Goal: Contribute content: Contribute content

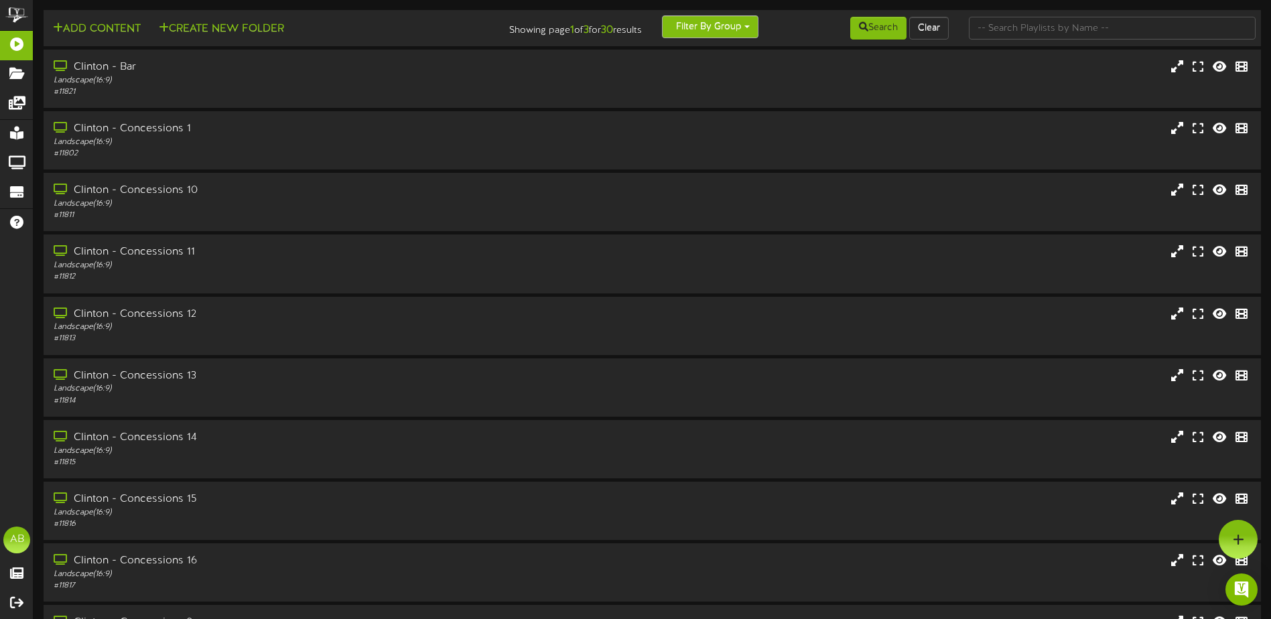
click at [743, 27] on button "Filter By Group" at bounding box center [710, 26] width 96 height 23
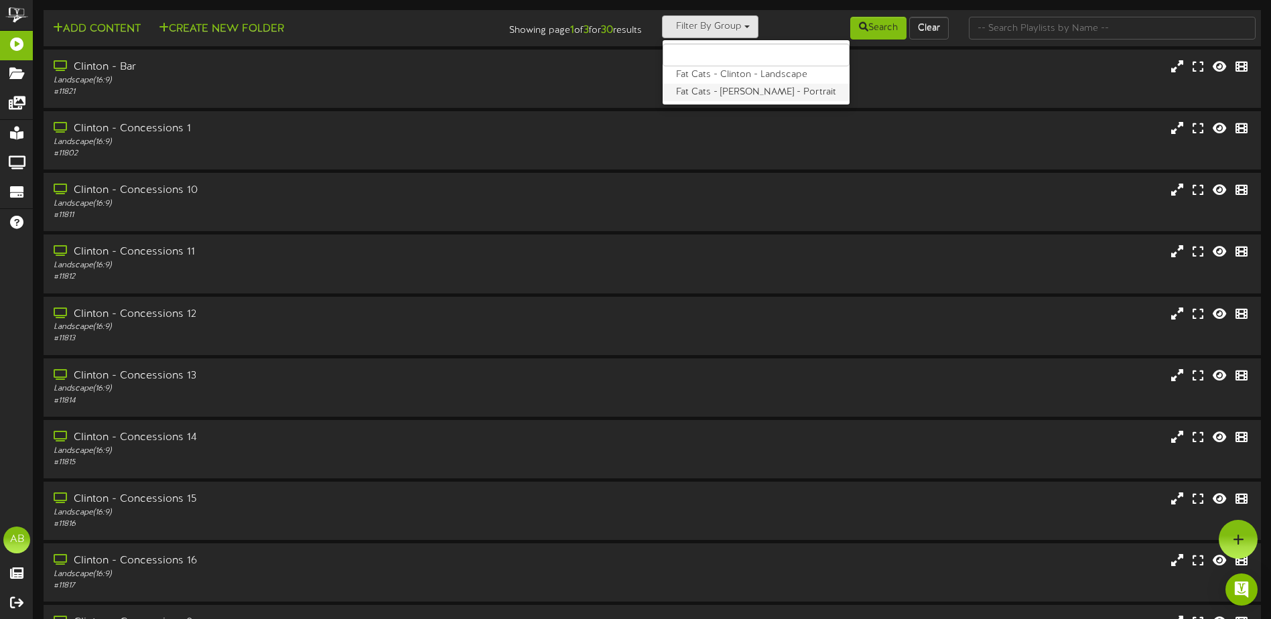
click at [728, 88] on label "Fat Cats - [PERSON_NAME] - Portrait" at bounding box center [755, 92] width 187 height 17
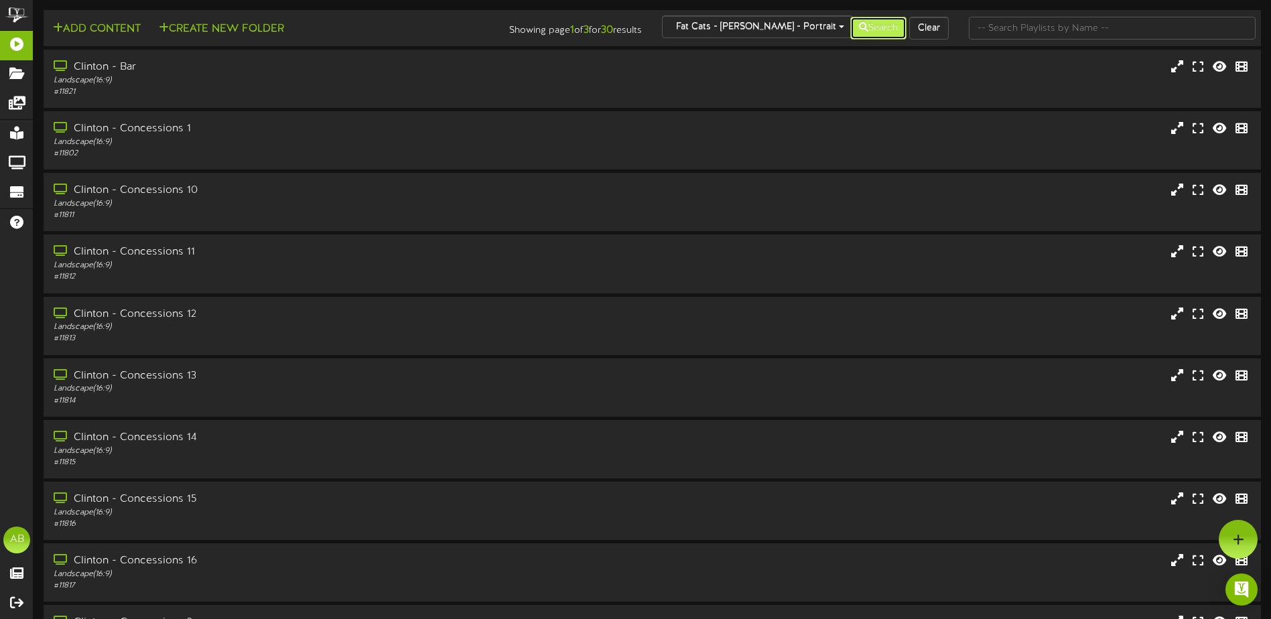
click at [882, 21] on button "Search" at bounding box center [878, 28] width 56 height 23
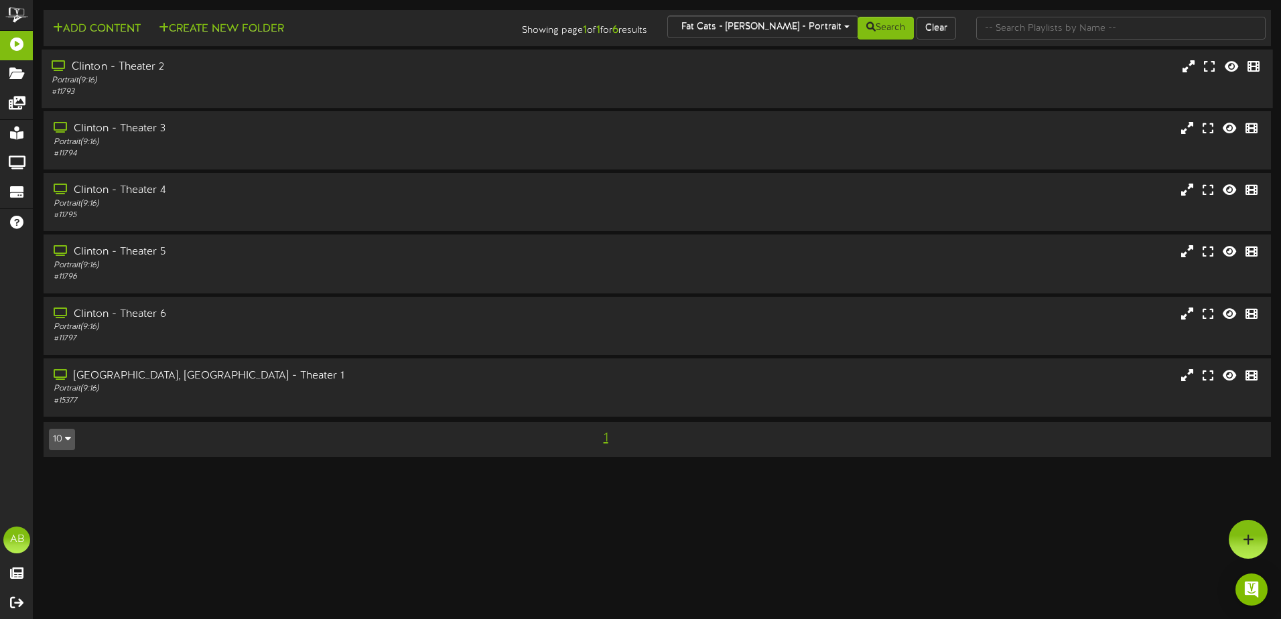
click at [243, 85] on div "Portrait ( 9:16 )" at bounding box center [298, 80] width 493 height 11
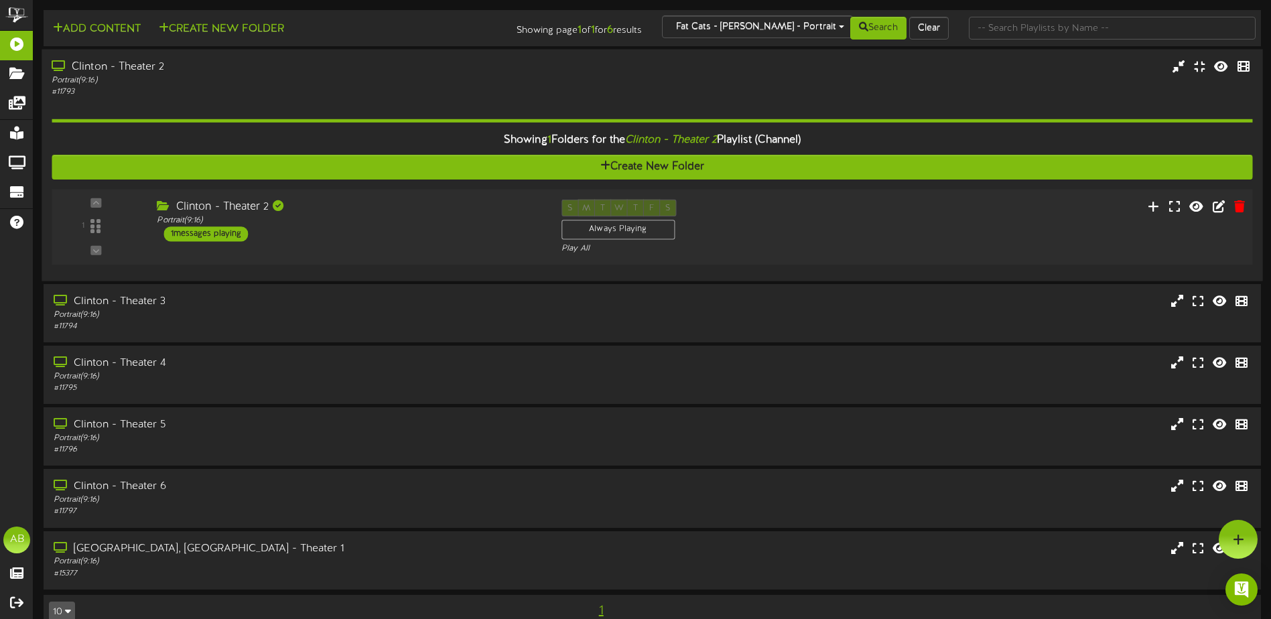
click at [370, 223] on div "Portrait ( 9:16 )" at bounding box center [349, 220] width 384 height 11
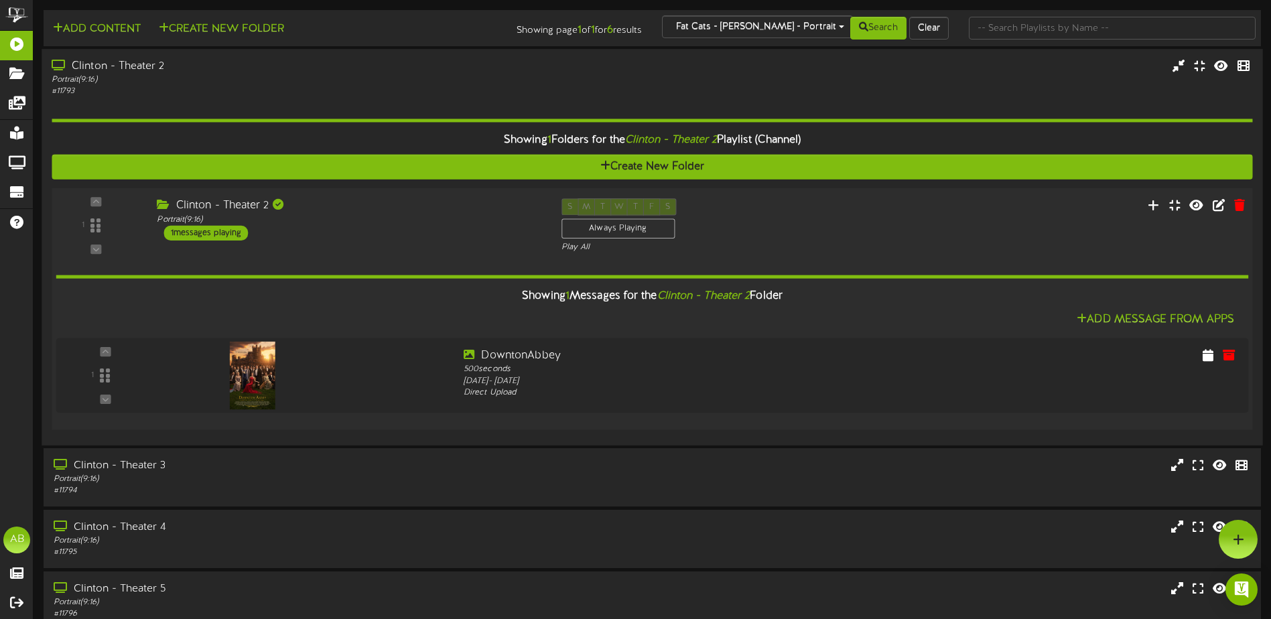
click at [443, 206] on div "Clinton - Theater 2" at bounding box center [349, 205] width 384 height 15
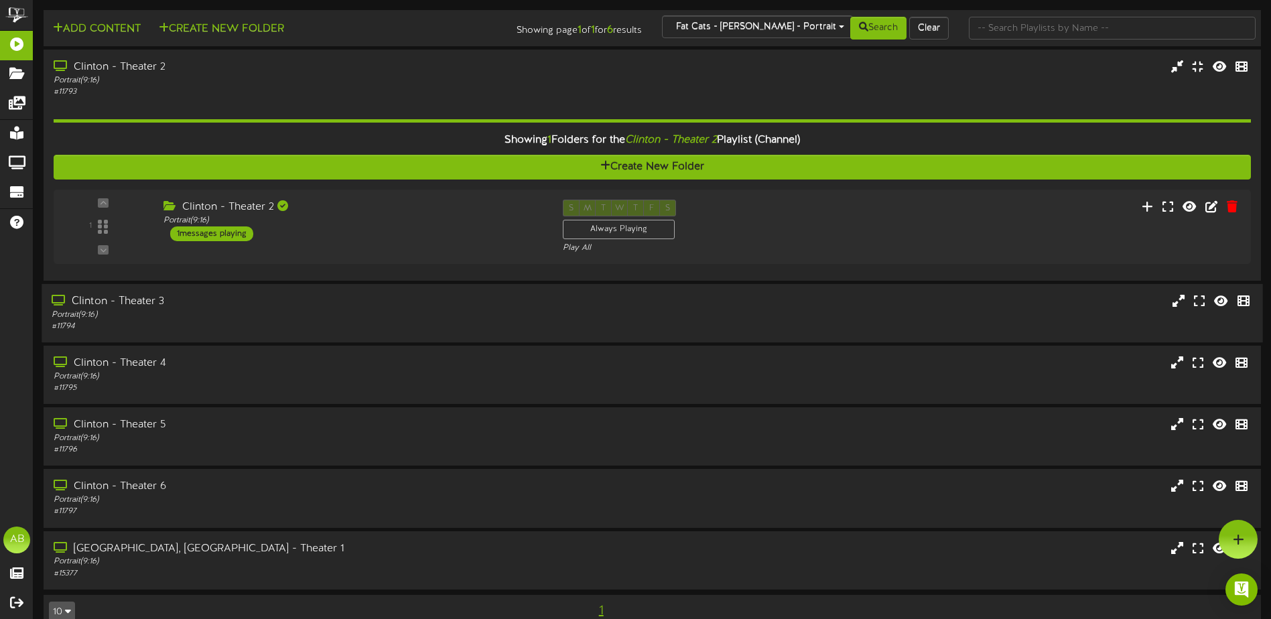
click at [426, 294] on div "Clinton - Theater 3" at bounding box center [296, 301] width 488 height 15
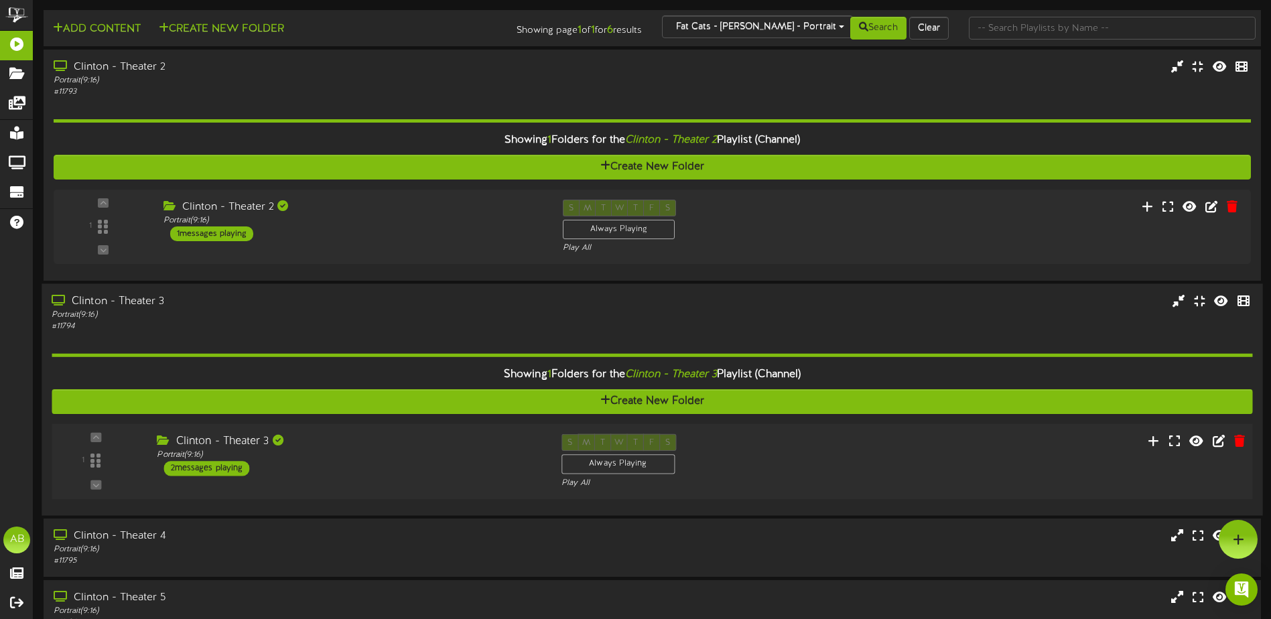
click at [444, 463] on div "Clinton - Theater 3 Portrait ( 9:16 ) 2 messages playing" at bounding box center [349, 455] width 404 height 42
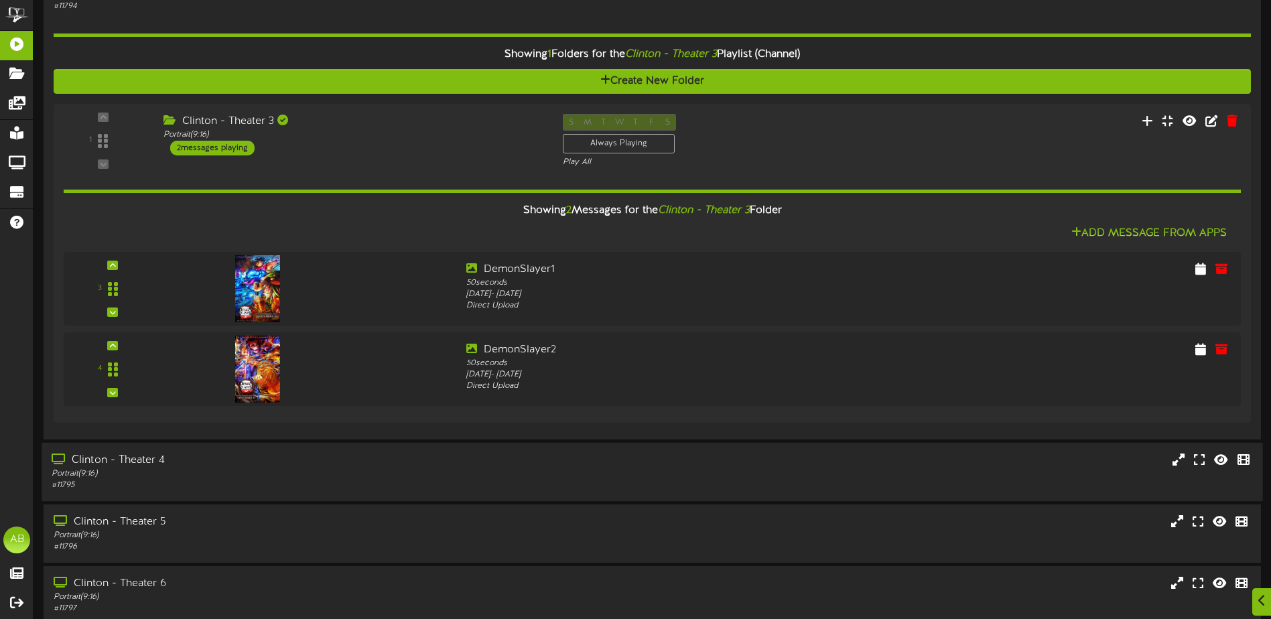
scroll to position [335, 0]
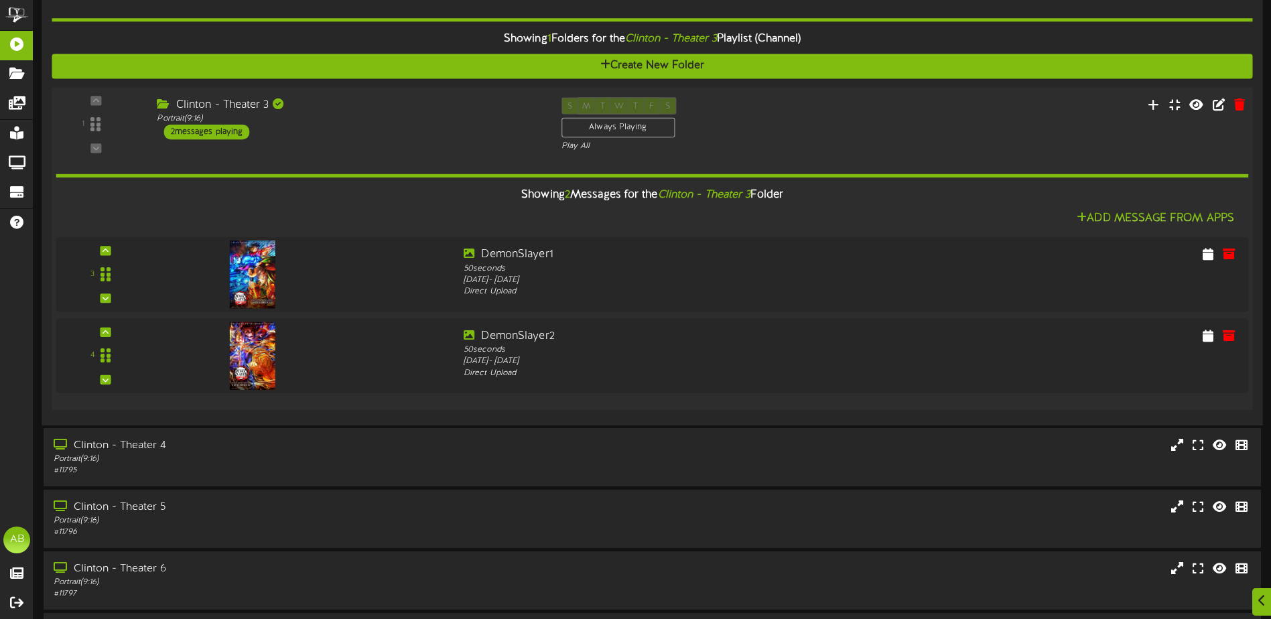
click at [433, 141] on div "1 ( 9:16" at bounding box center [652, 124] width 1212 height 55
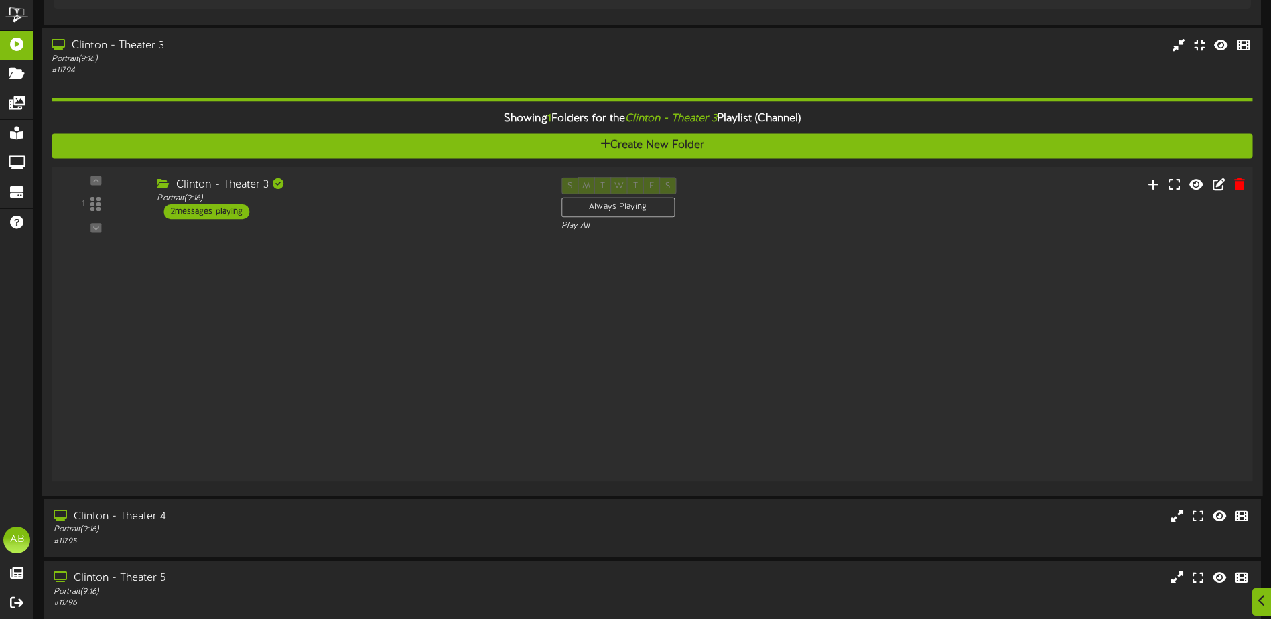
scroll to position [197, 0]
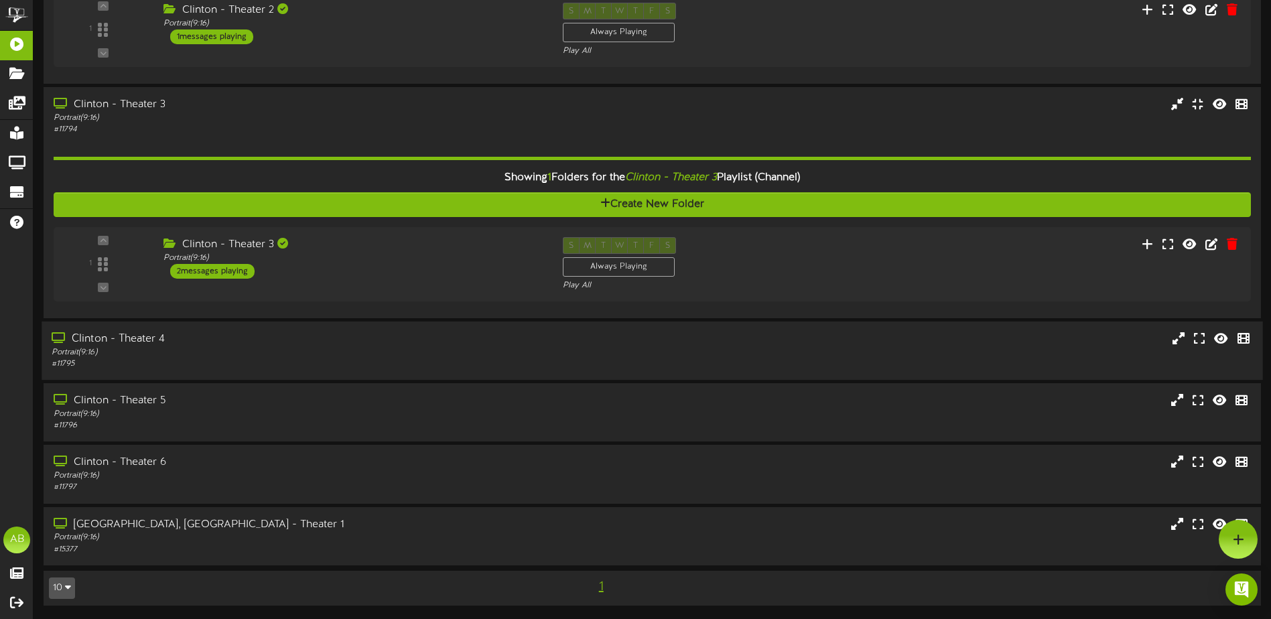
click at [421, 344] on div "Clinton - Theater 4" at bounding box center [296, 339] width 488 height 15
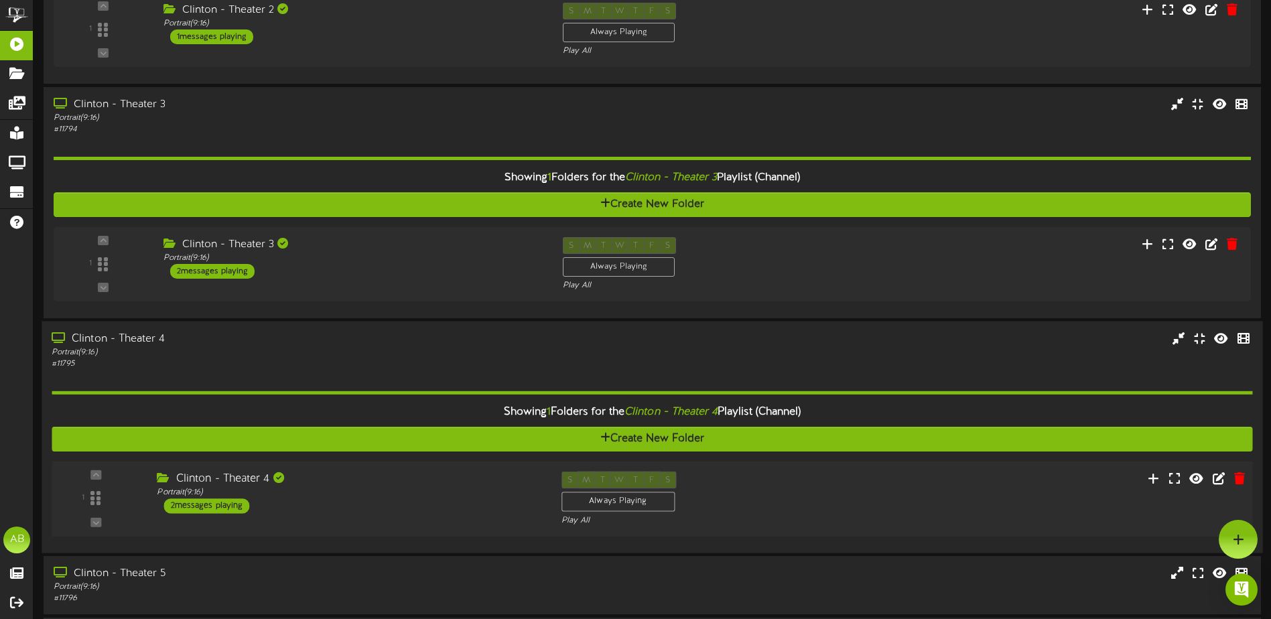
click at [483, 484] on div "Clinton - Theater 4" at bounding box center [349, 479] width 384 height 15
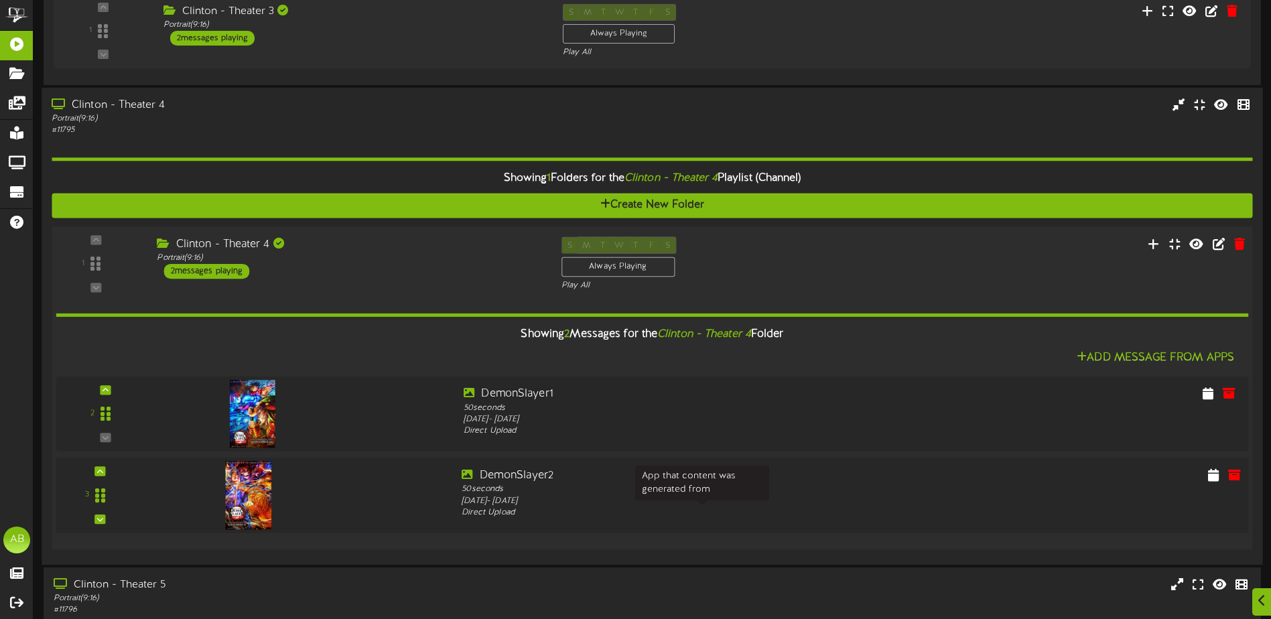
scroll to position [465, 0]
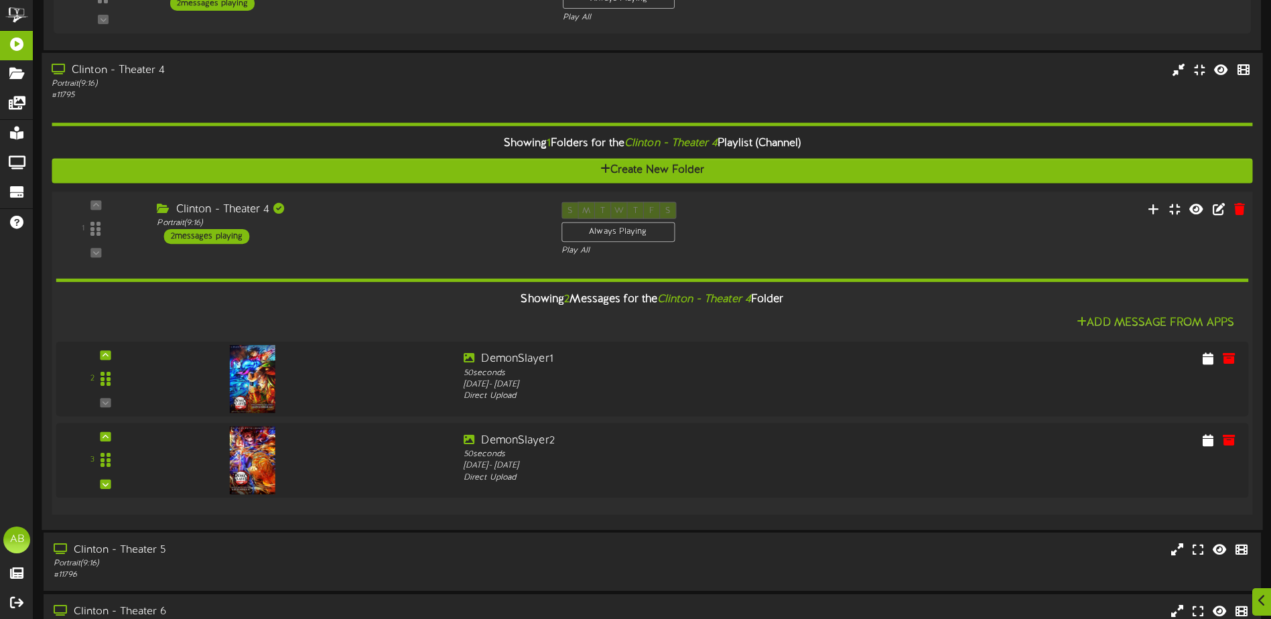
click at [454, 210] on div "Clinton - Theater 4" at bounding box center [349, 209] width 384 height 15
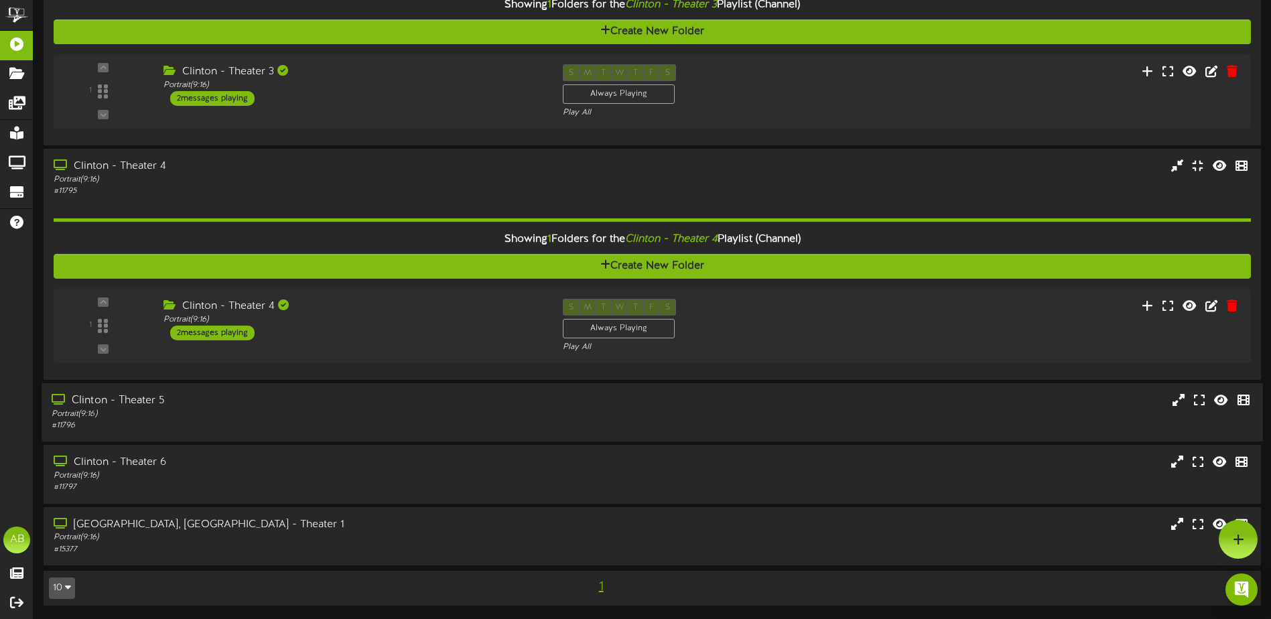
click at [453, 387] on div "Clinton - Theater 5 Portrait ( 9:16 ) # 11796" at bounding box center [652, 412] width 1220 height 58
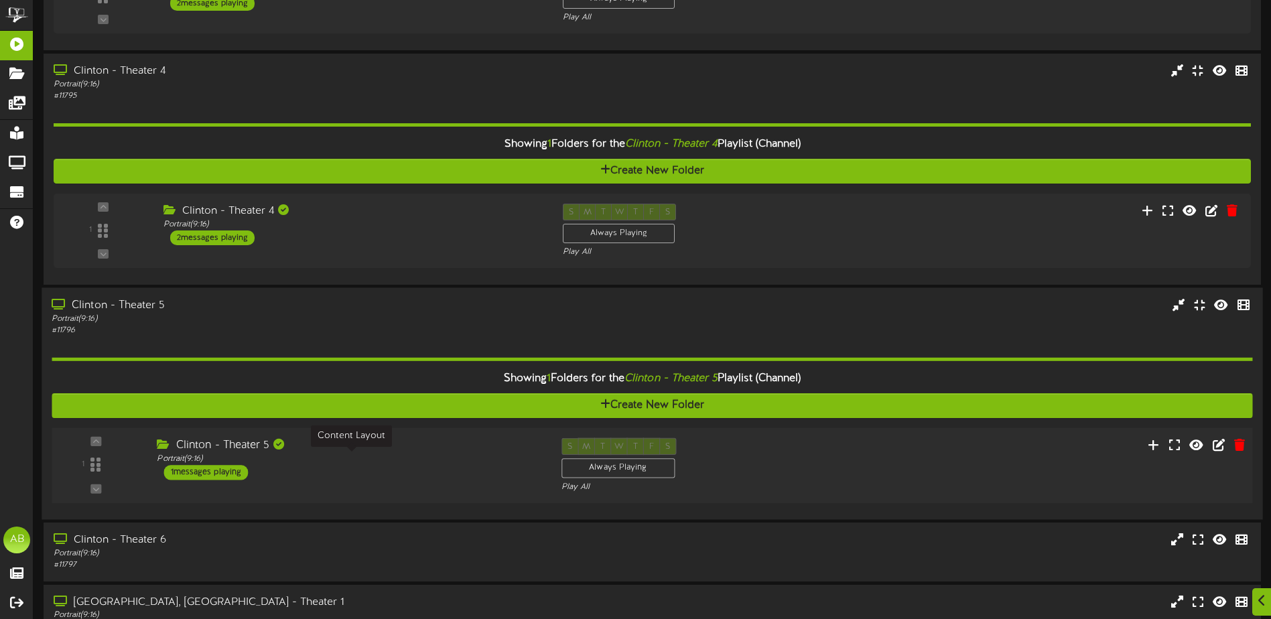
click at [459, 455] on div "Portrait ( 9:16 )" at bounding box center [349, 458] width 384 height 11
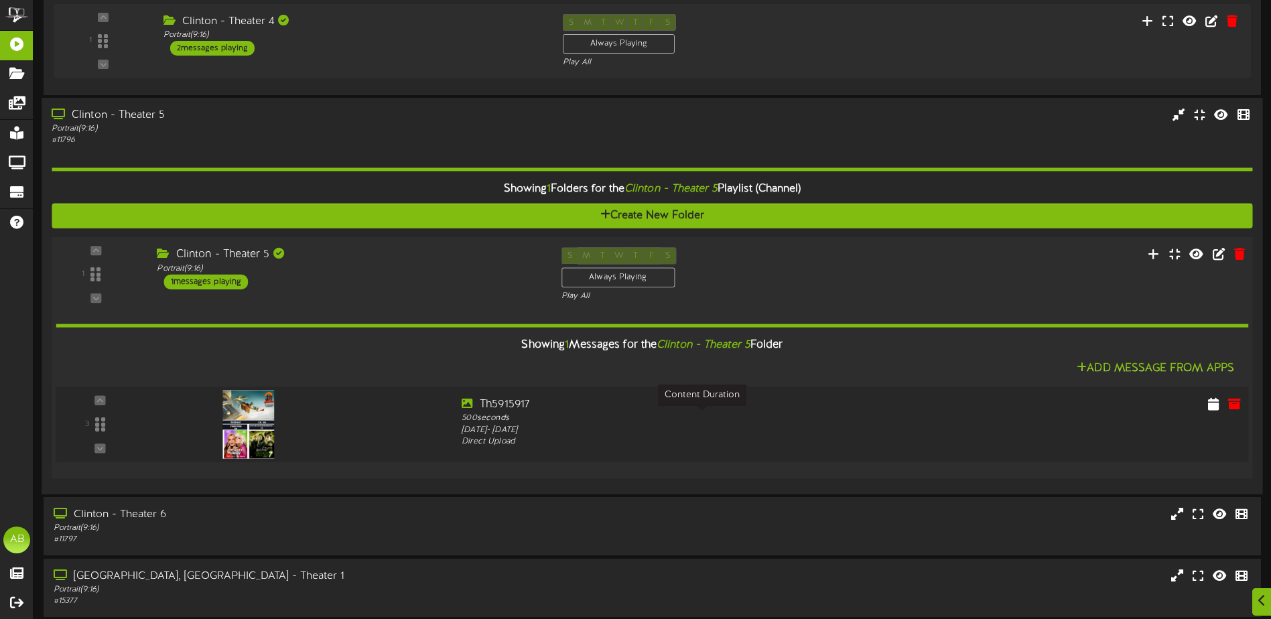
scroll to position [706, 0]
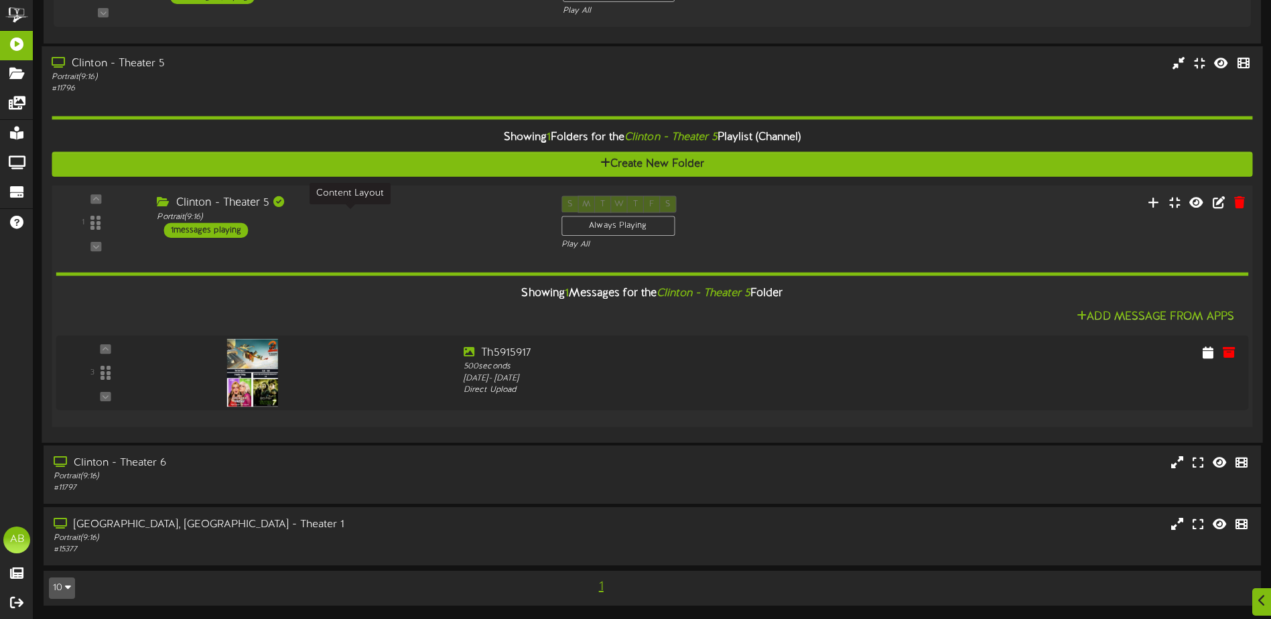
click at [470, 216] on div "Portrait ( 9:16 )" at bounding box center [349, 216] width 384 height 11
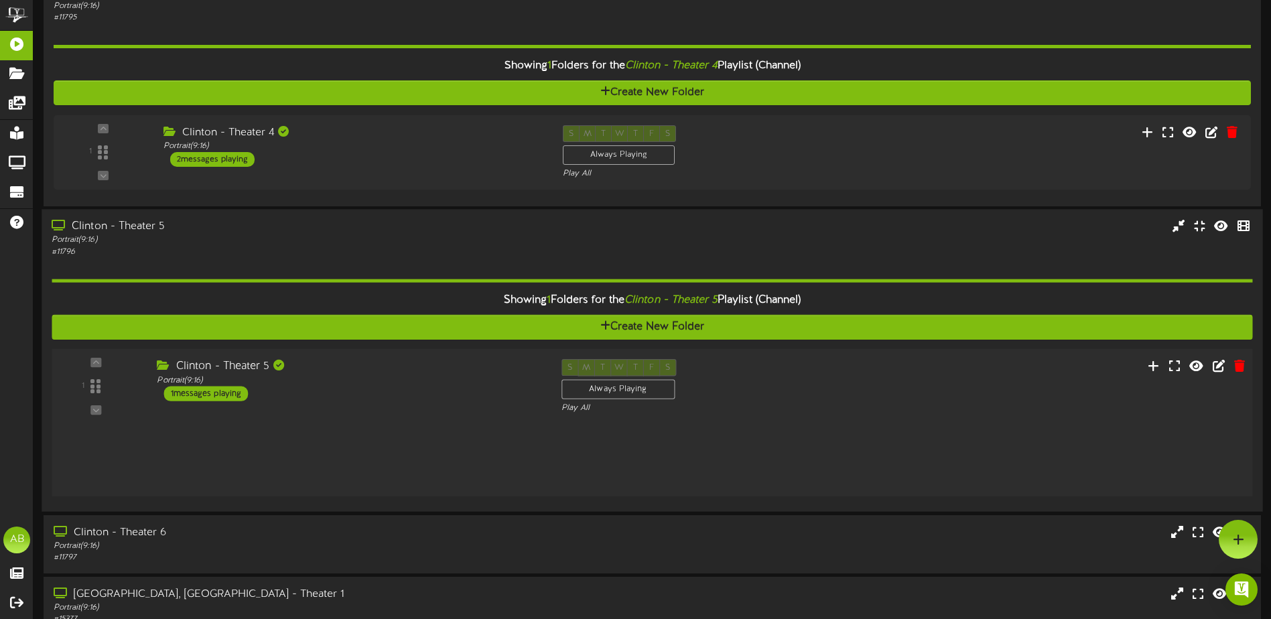
scroll to position [543, 0]
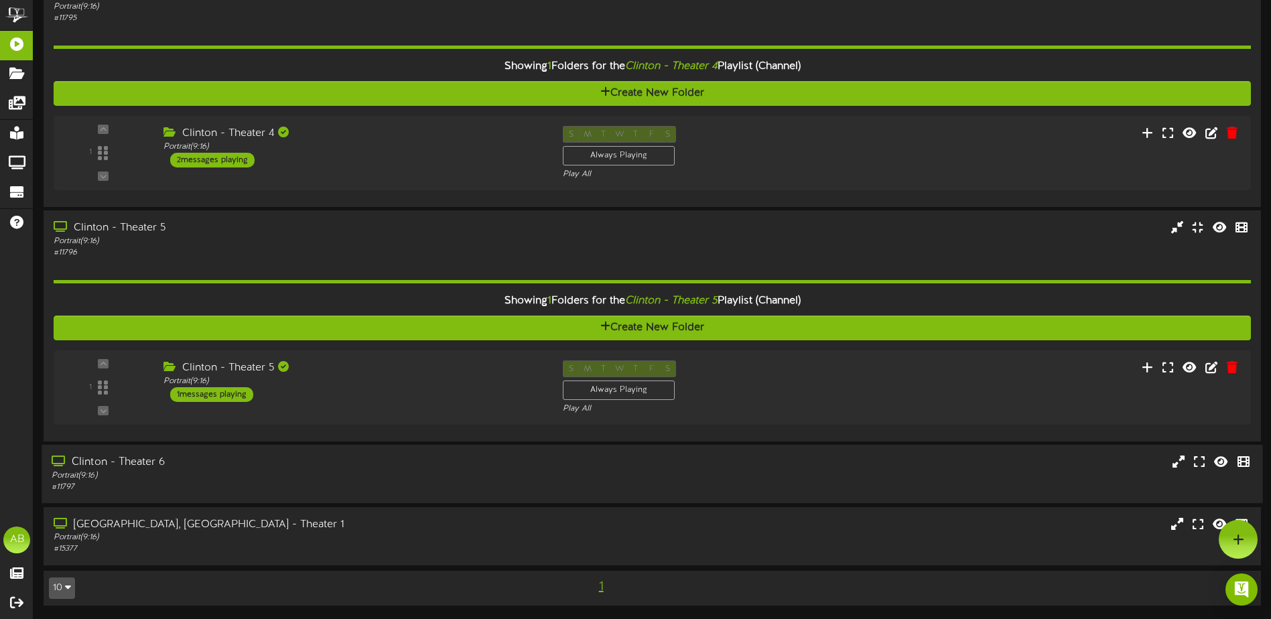
click at [436, 459] on div "Clinton - Theater 6" at bounding box center [296, 462] width 488 height 15
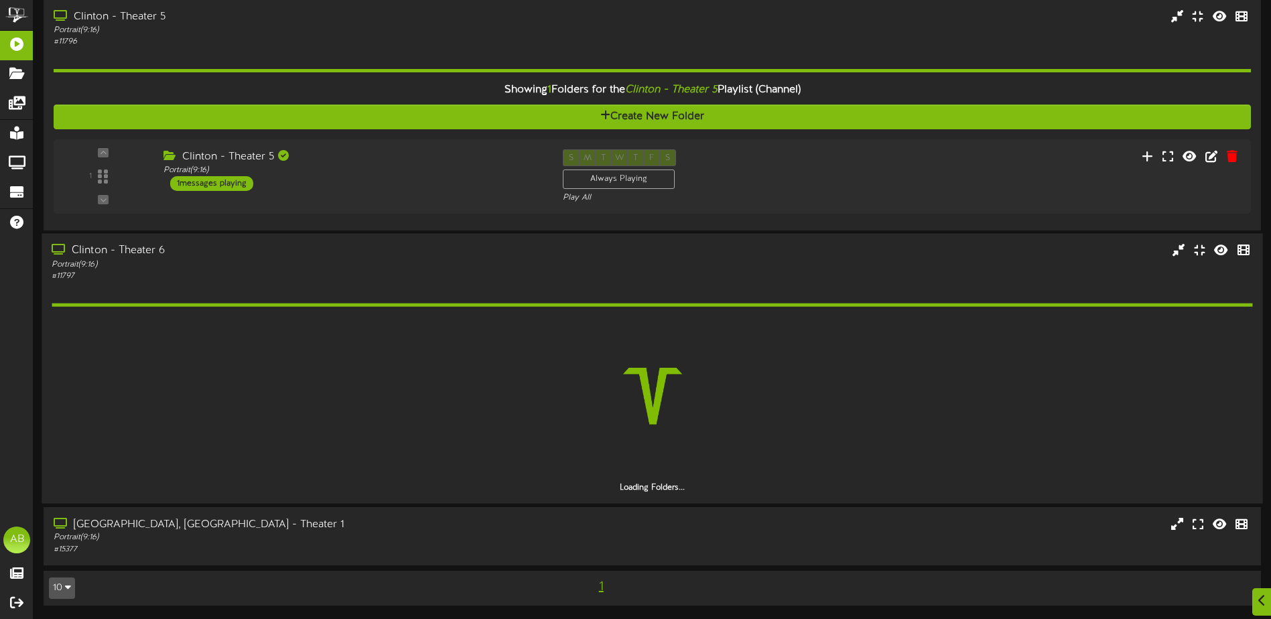
scroll to position [715, 0]
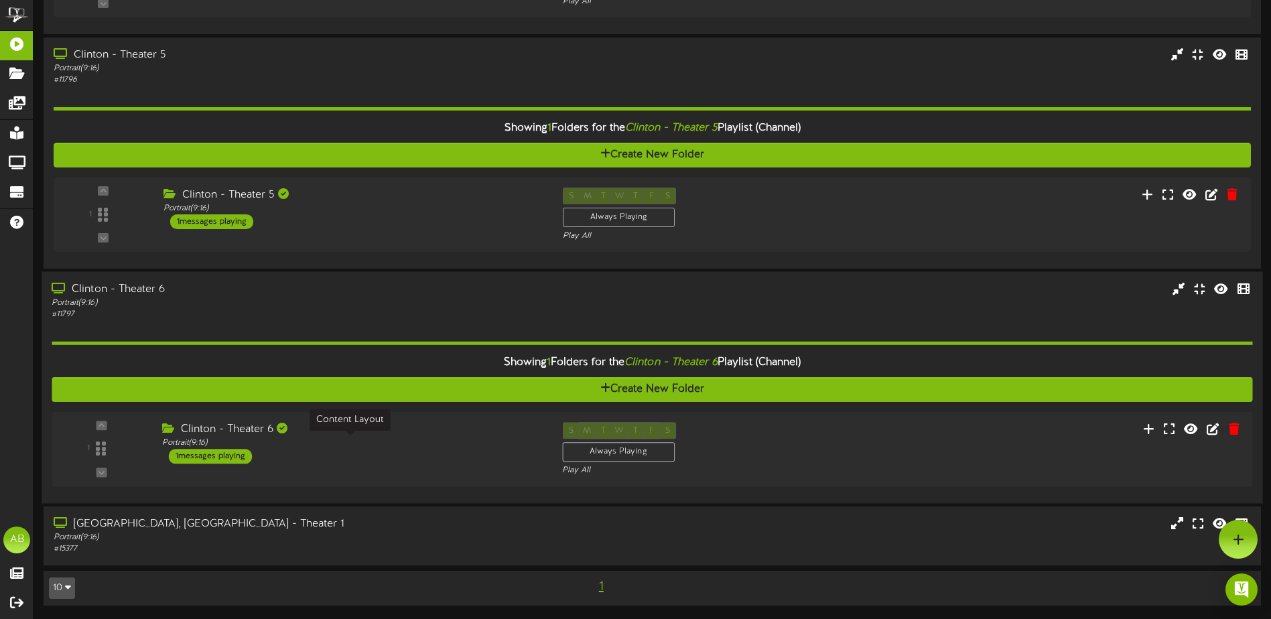
click at [435, 444] on div "Portrait ( 9:16 )" at bounding box center [352, 442] width 380 height 11
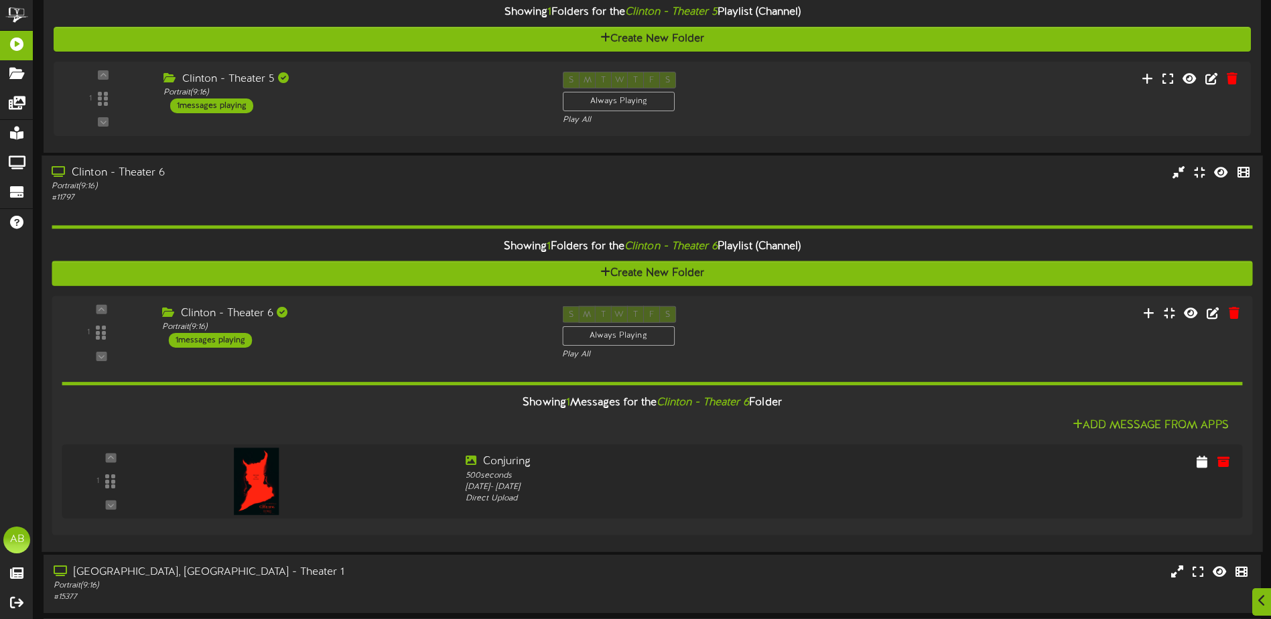
scroll to position [849, 0]
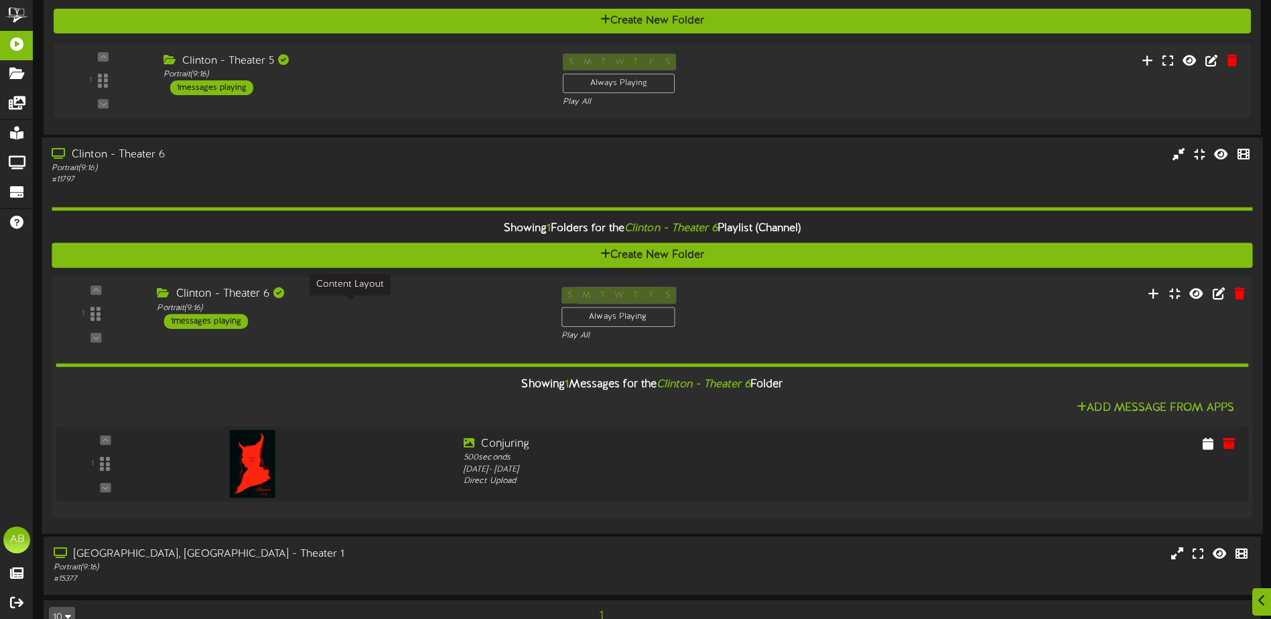
click at [455, 312] on div "Portrait ( 9:16 )" at bounding box center [349, 307] width 384 height 11
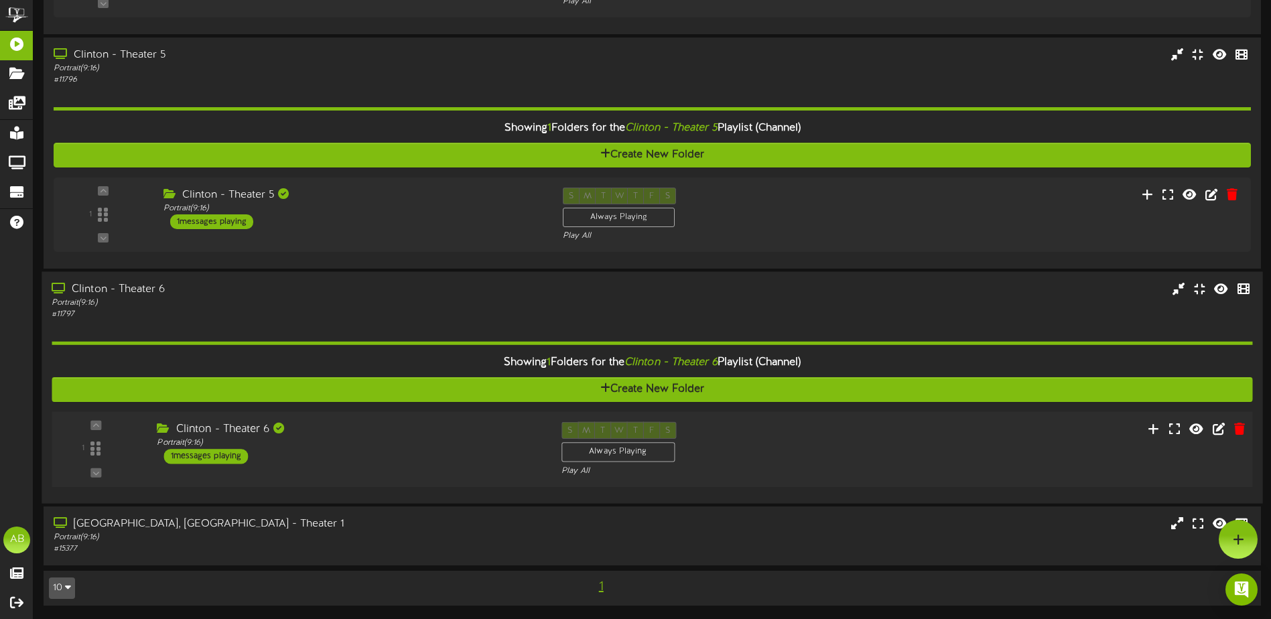
scroll to position [715, 0]
click at [427, 425] on div "Clinton - Theater 6" at bounding box center [349, 429] width 384 height 15
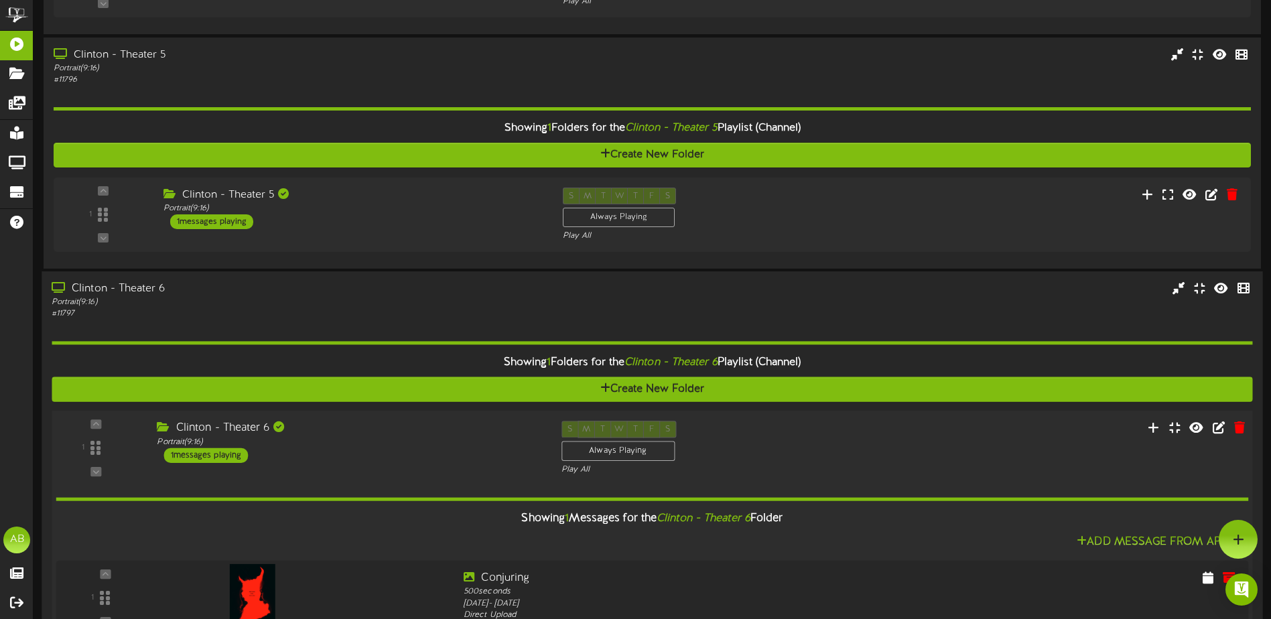
click at [427, 425] on div "Clinton - Theater 6" at bounding box center [349, 428] width 384 height 15
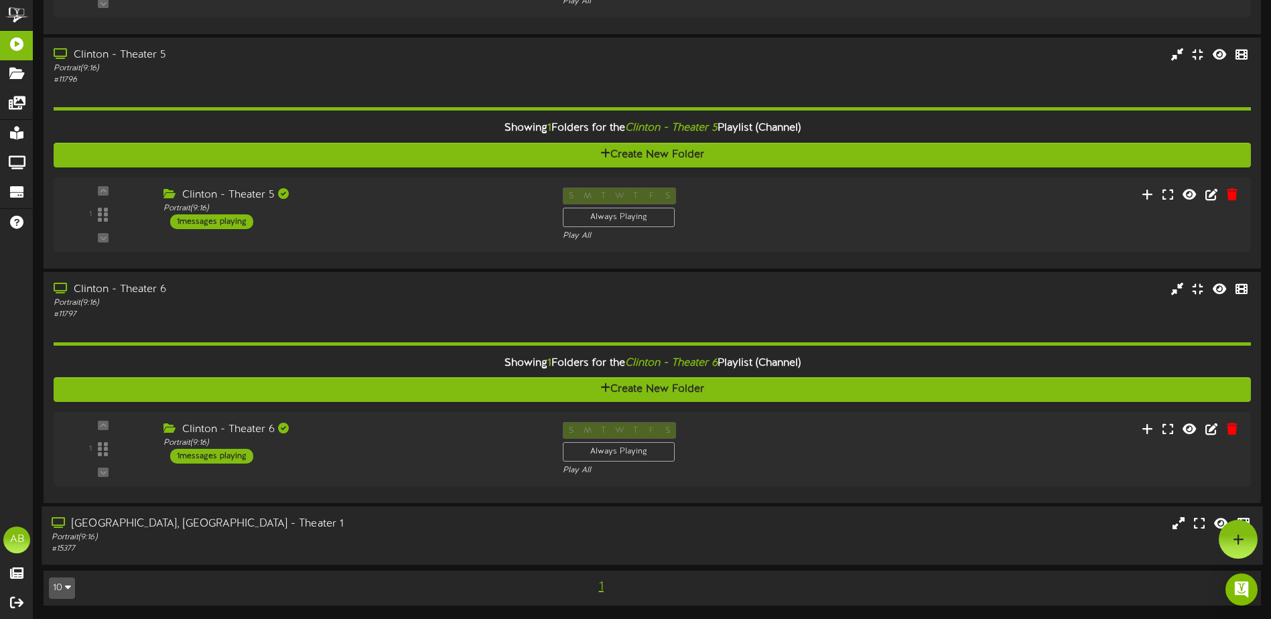
click at [427, 515] on div "Clinton, UT - Theater 1 Portrait ( 9:16 ) # 15377" at bounding box center [652, 535] width 1220 height 58
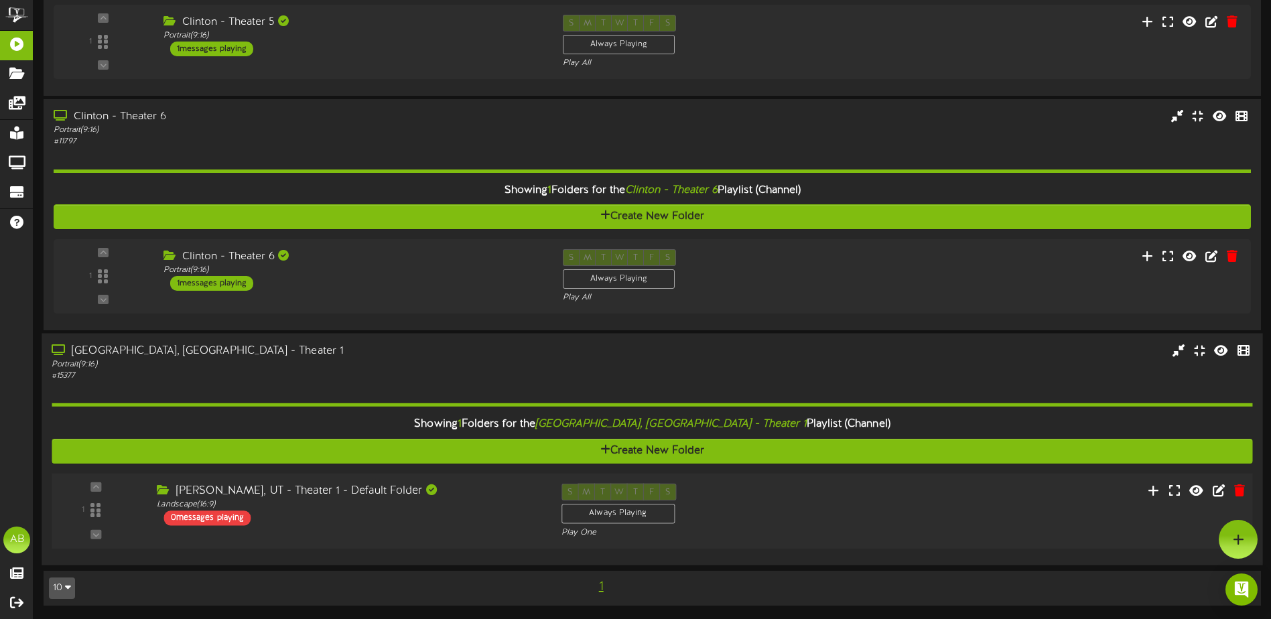
click at [437, 482] on div "1 Landscape (" at bounding box center [652, 512] width 1212 height 76
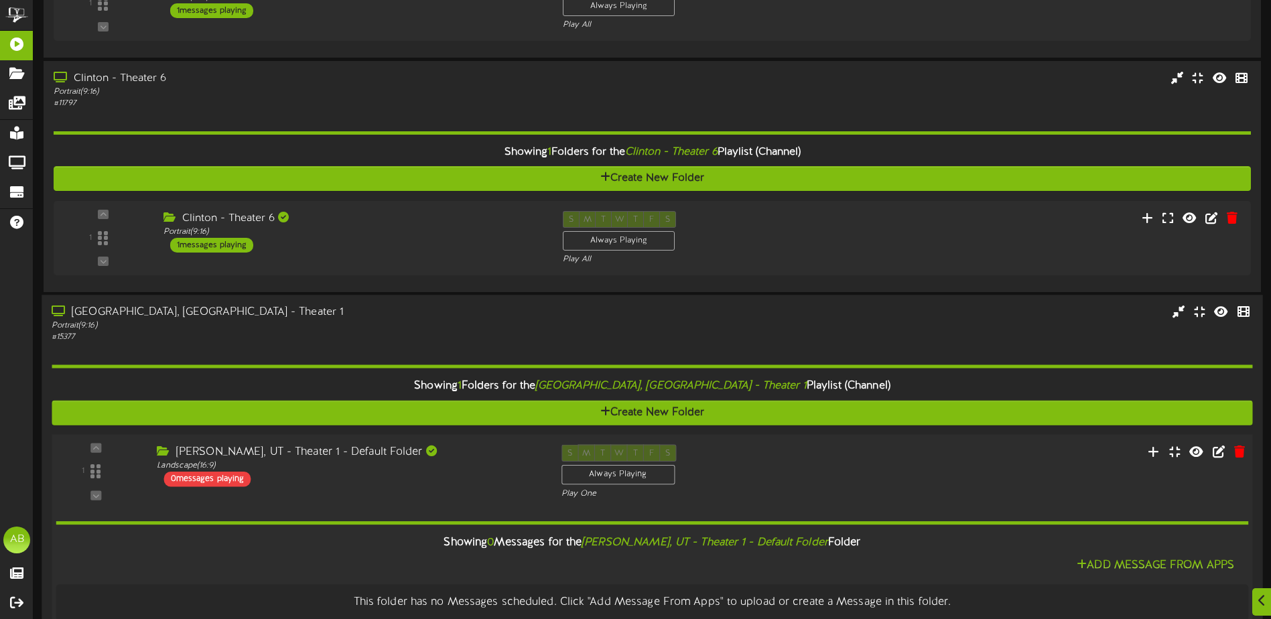
scroll to position [1007, 0]
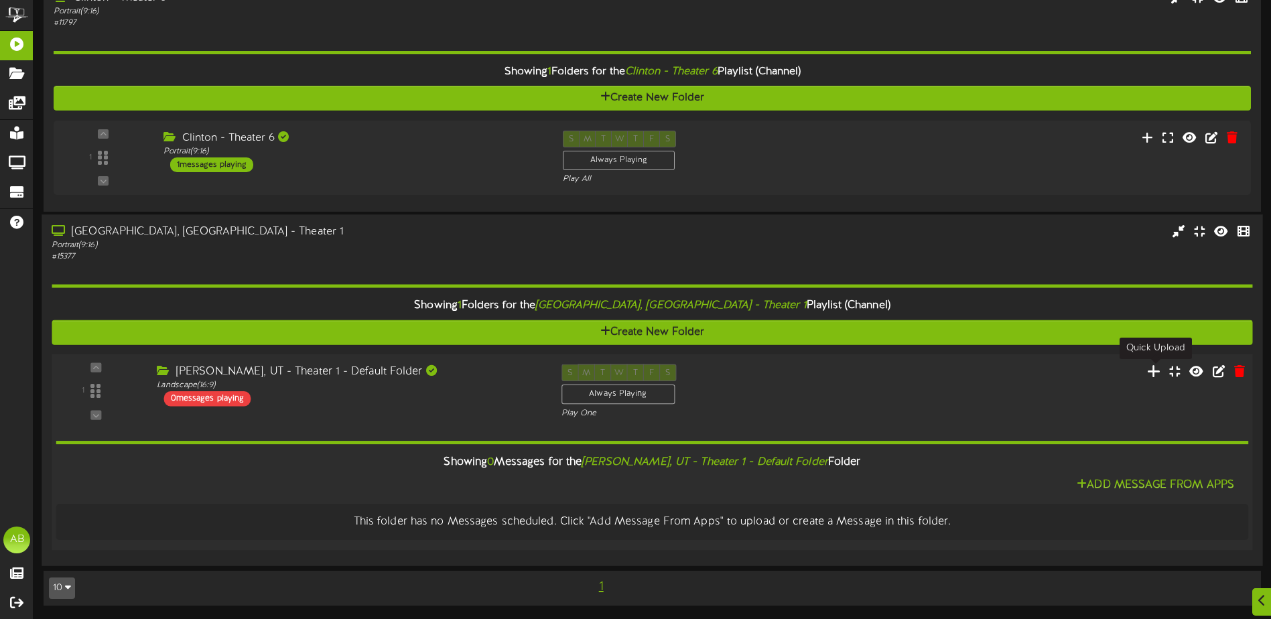
click at [1157, 372] on icon at bounding box center [1154, 370] width 14 height 15
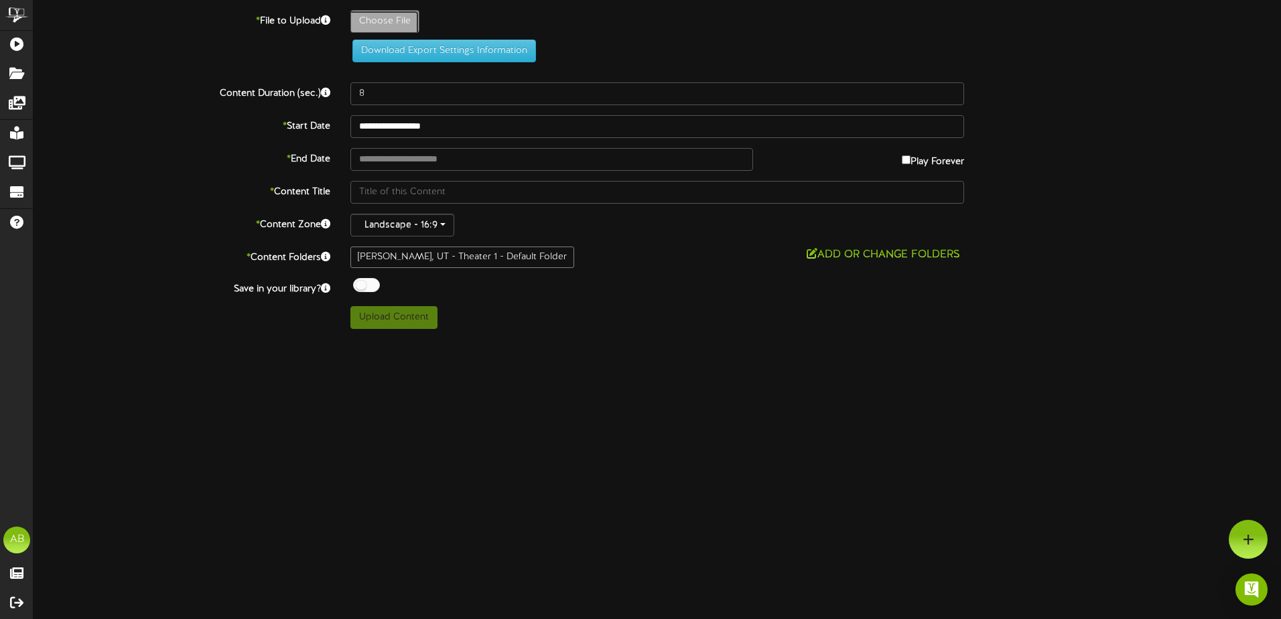
type input "**********"
type input "TheLongWalk"
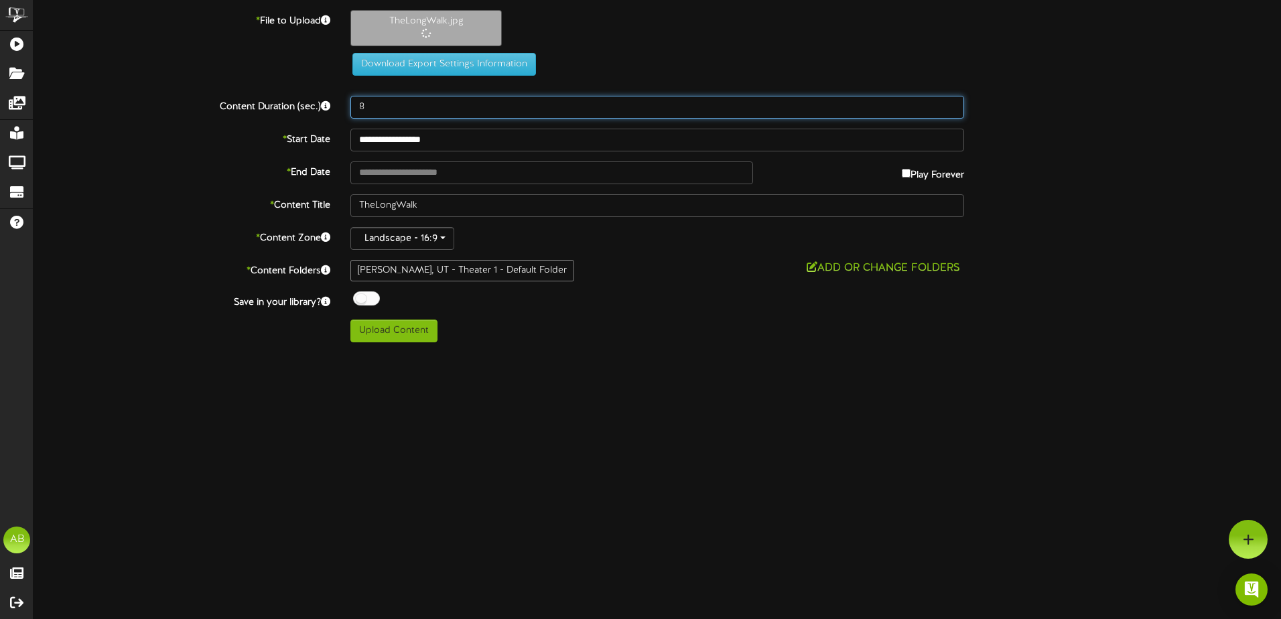
drag, startPoint x: 388, startPoint y: 113, endPoint x: 265, endPoint y: 100, distance: 124.0
click at [265, 100] on div "Content Duration (sec.) 8" at bounding box center [656, 107] width 1267 height 23
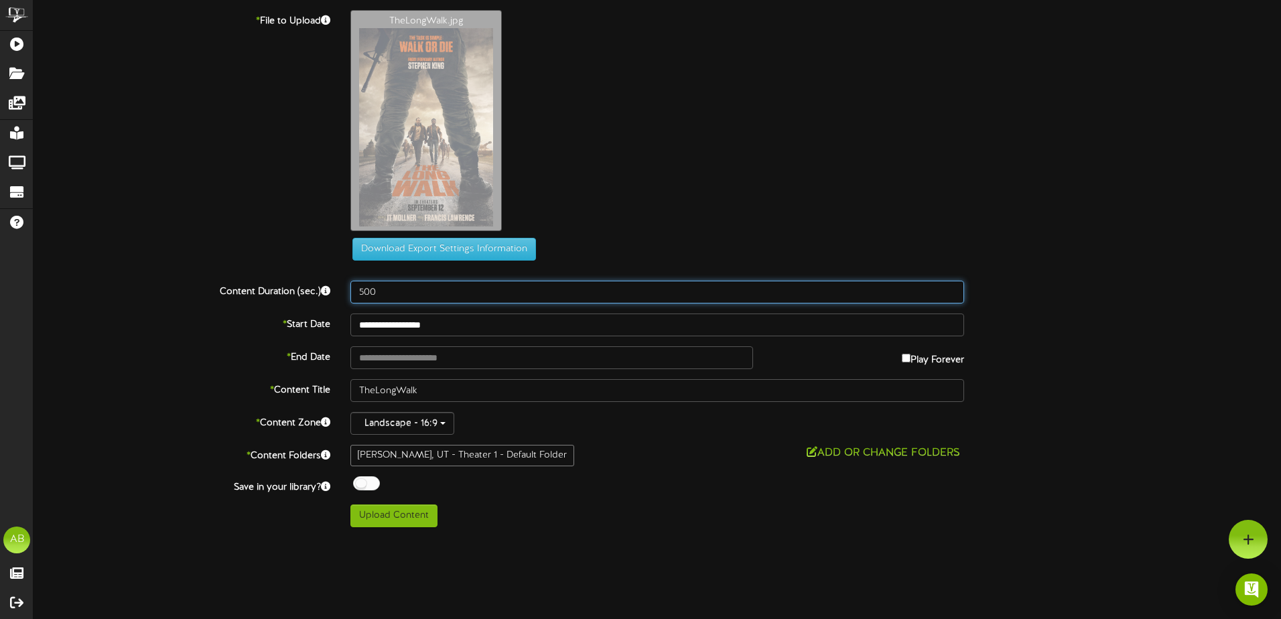
type input "500"
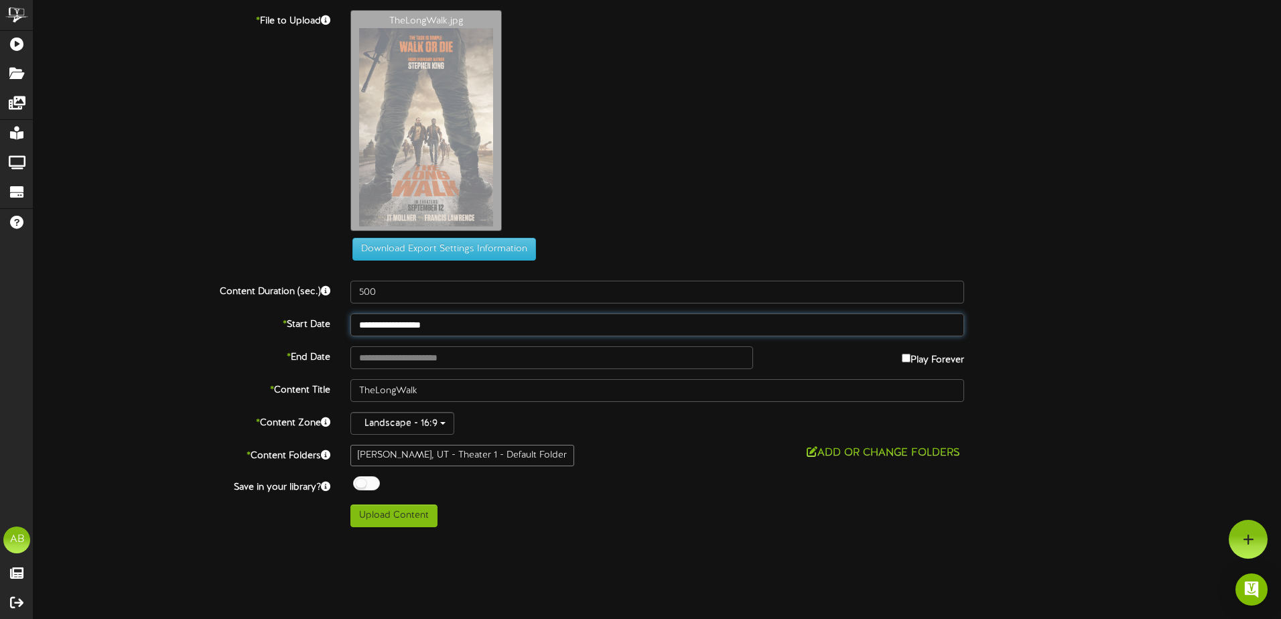
click at [514, 329] on input "**********" at bounding box center [657, 324] width 614 height 23
click at [448, 358] on input "**********" at bounding box center [551, 357] width 403 height 23
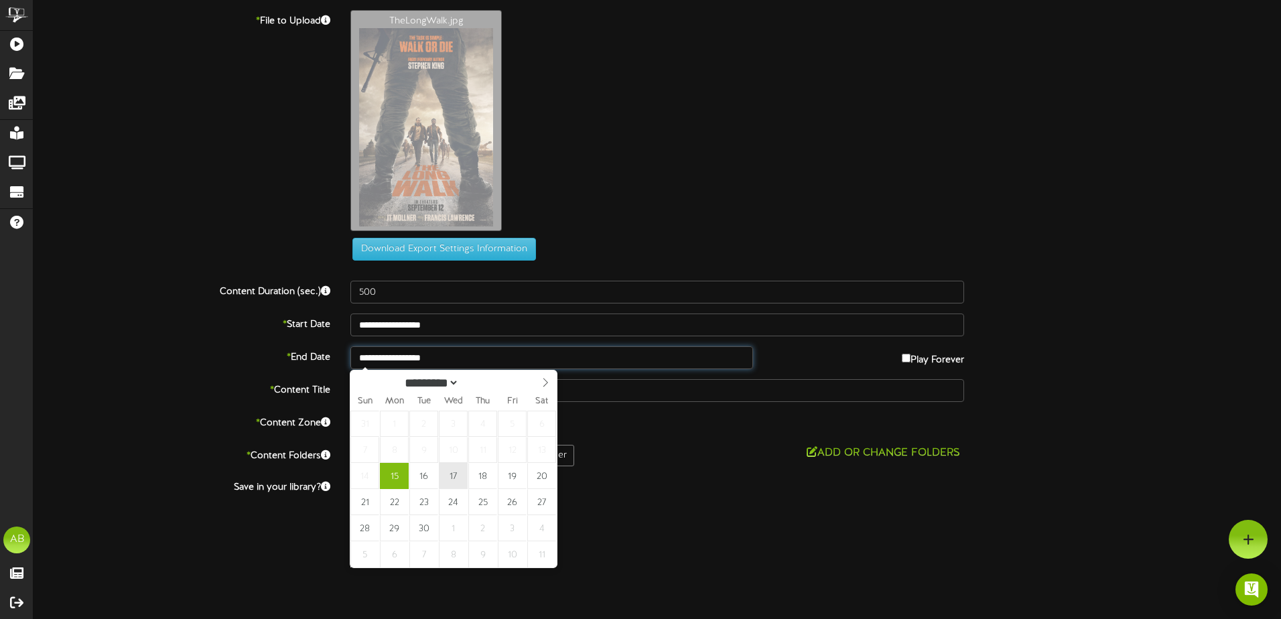
type input "**********"
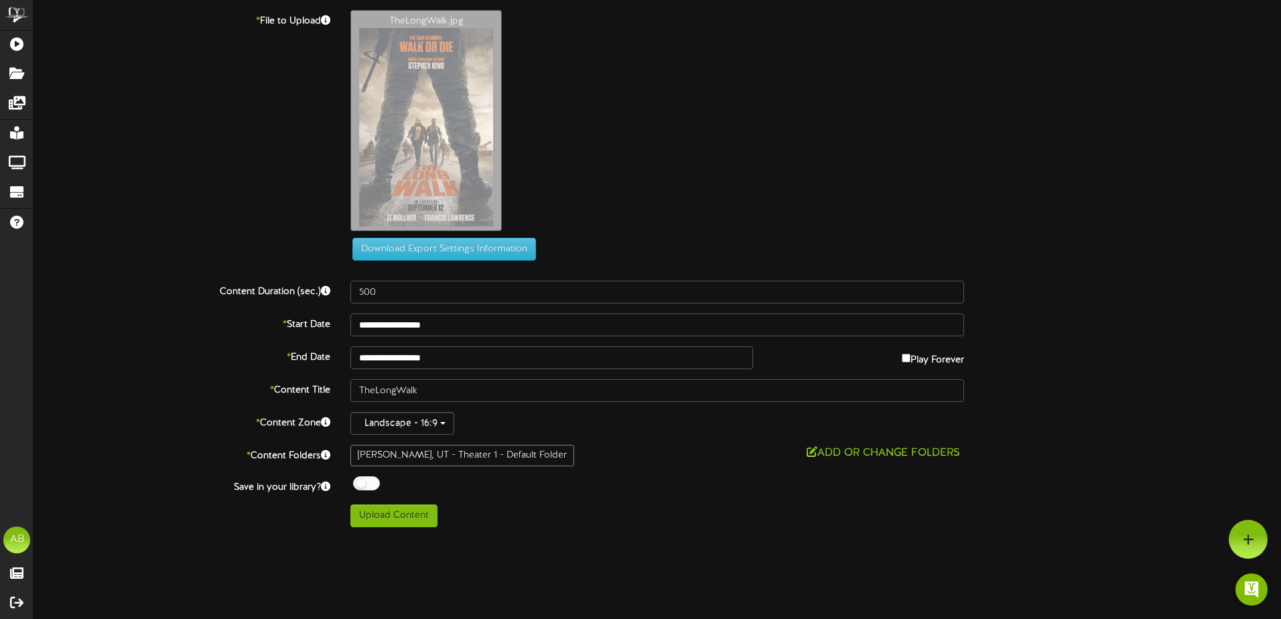
click at [653, 481] on div "Off On" at bounding box center [657, 484] width 614 height 17
click at [393, 510] on button "Upload Content" at bounding box center [393, 515] width 87 height 23
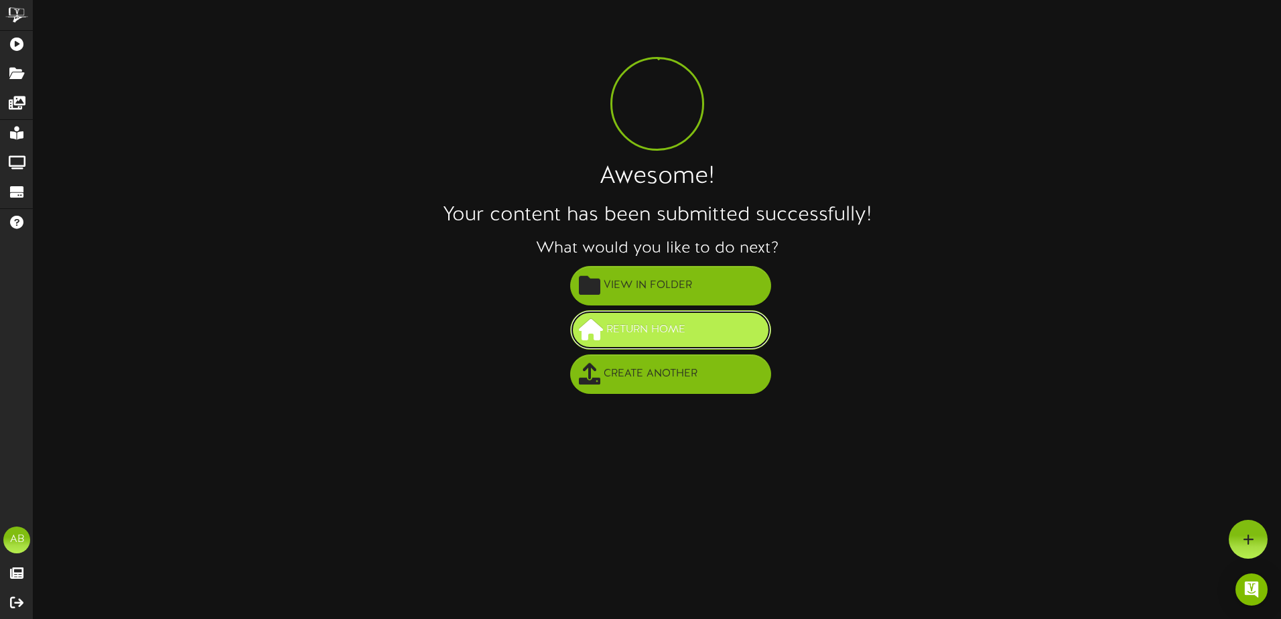
click at [685, 324] on span "Return Home" at bounding box center [646, 330] width 86 height 22
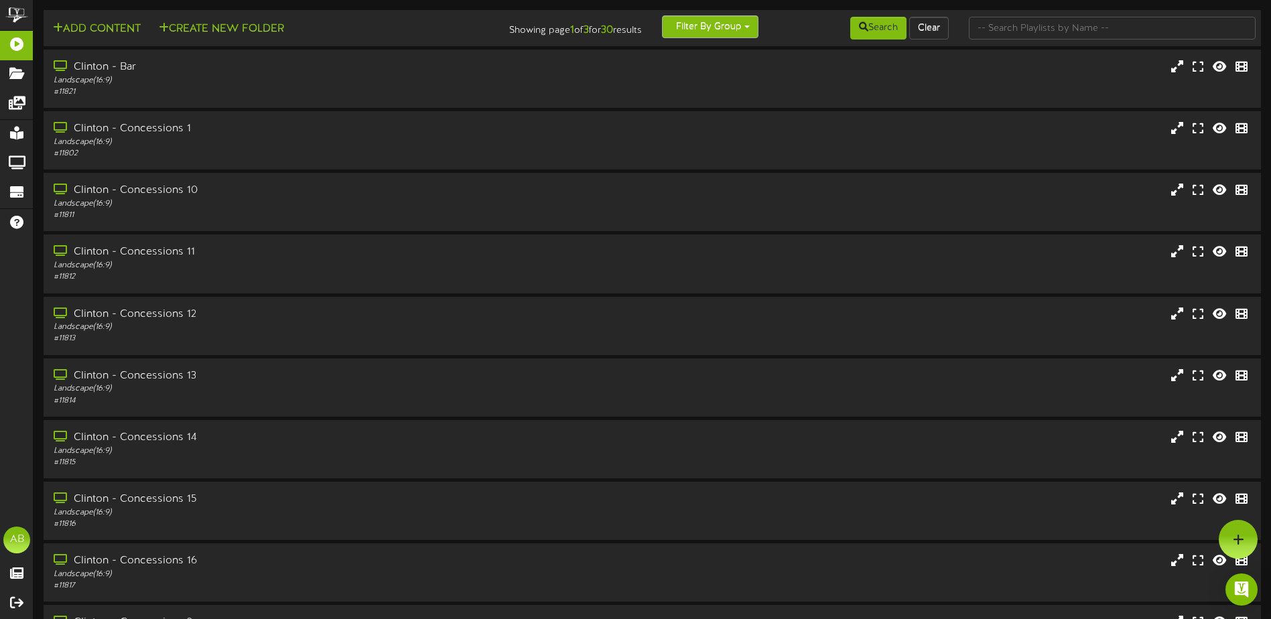
click at [684, 21] on button "Filter By Group" at bounding box center [710, 26] width 96 height 23
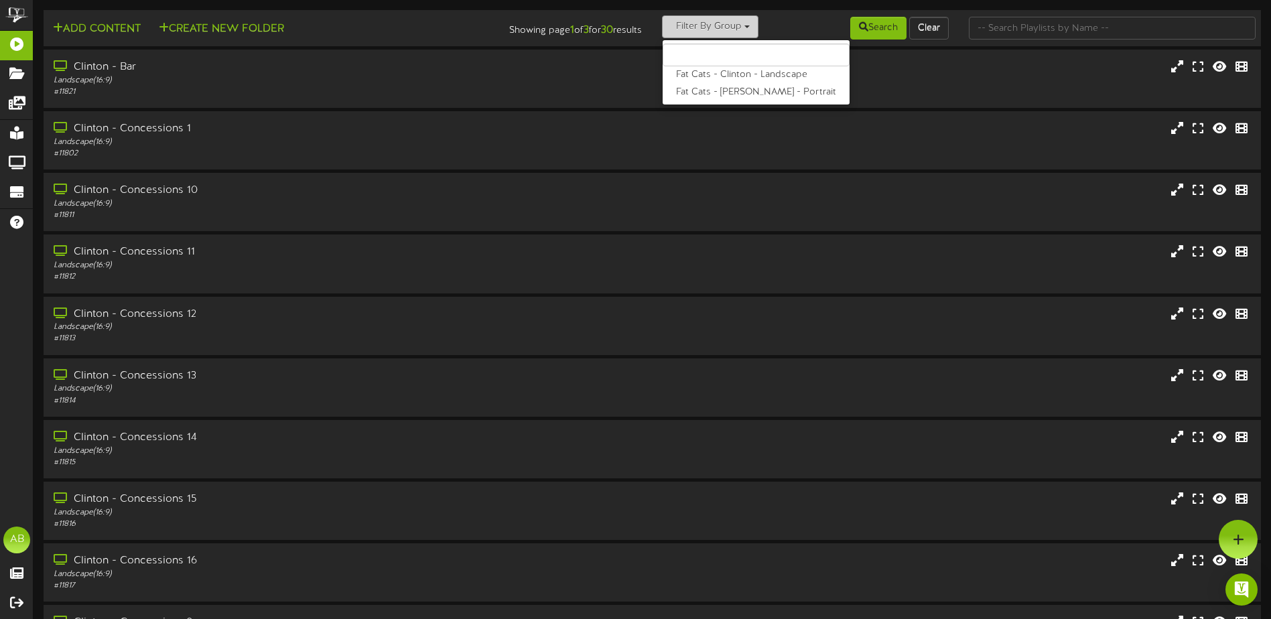
click at [685, 21] on button "Filter By Group" at bounding box center [710, 26] width 96 height 23
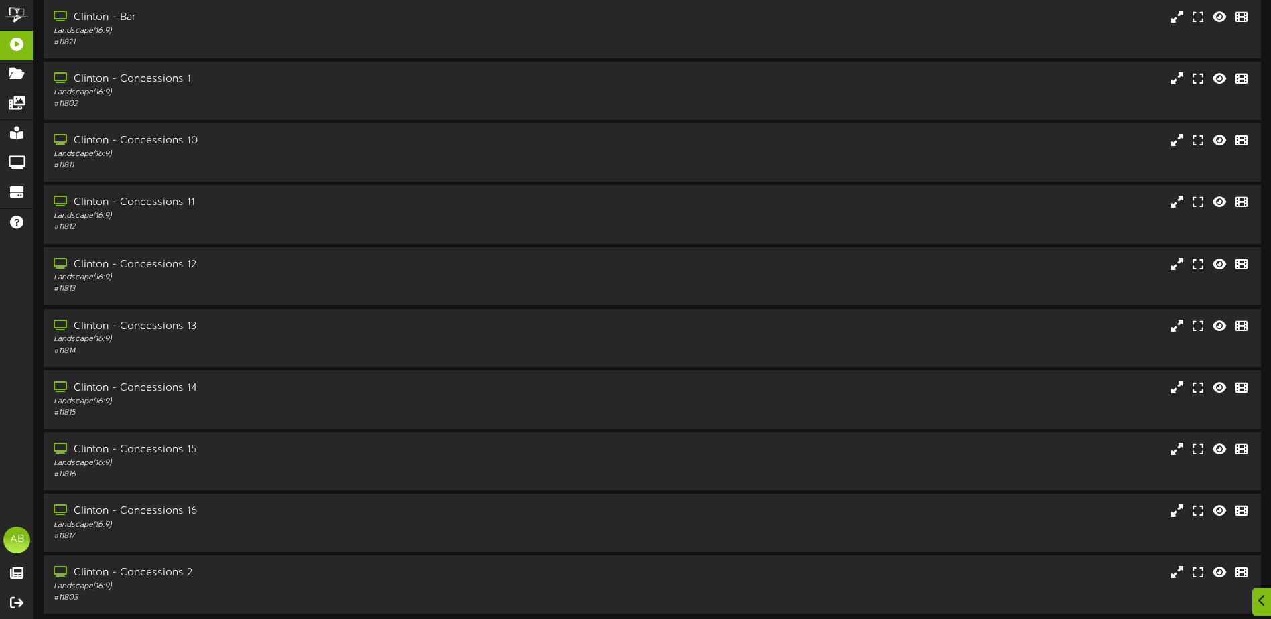
scroll to position [100, 0]
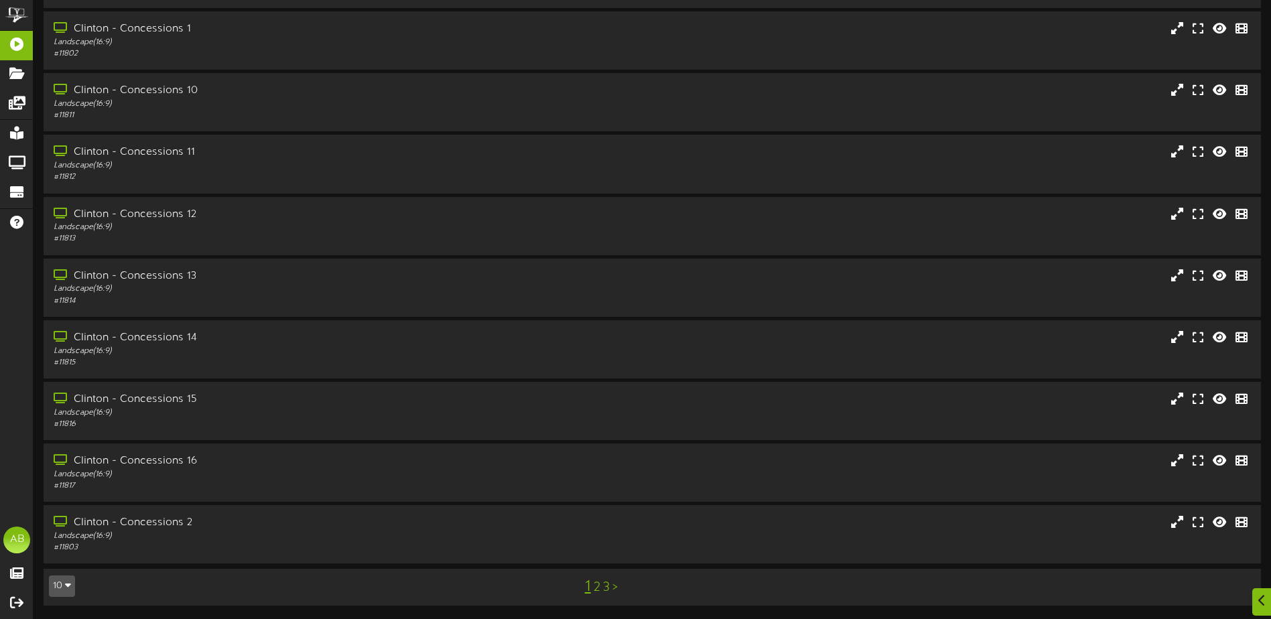
click at [605, 585] on link "3" at bounding box center [606, 587] width 7 height 15
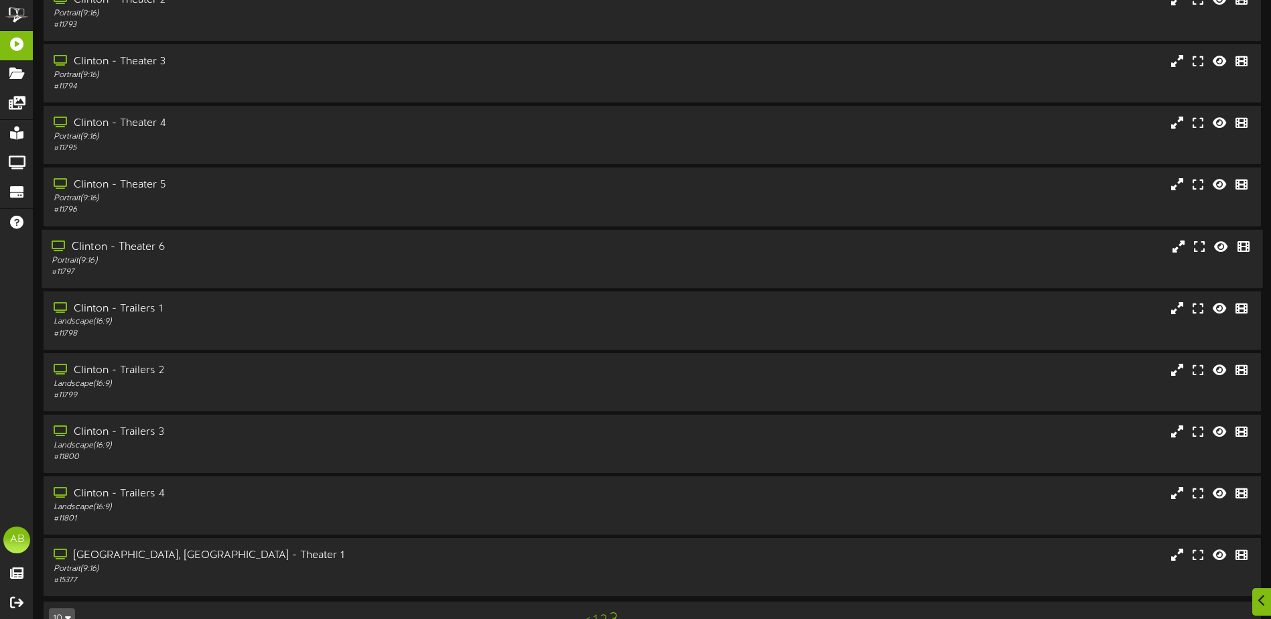
scroll to position [100, 0]
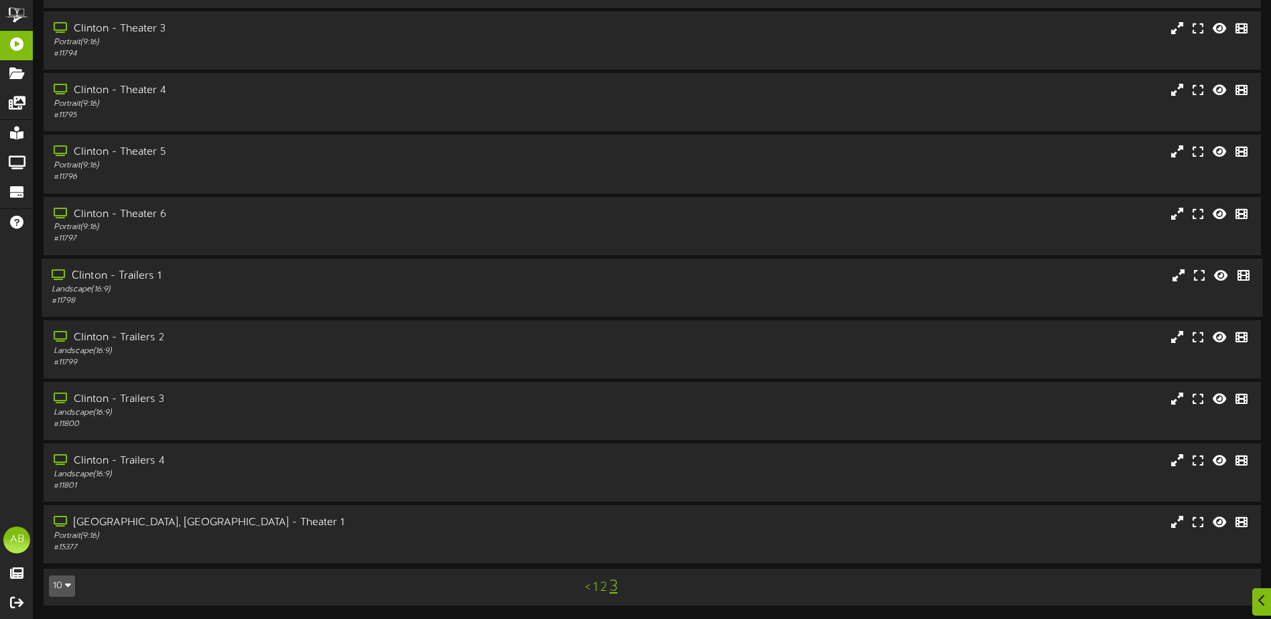
click at [271, 282] on div "Clinton - Trailers 1" at bounding box center [296, 276] width 488 height 15
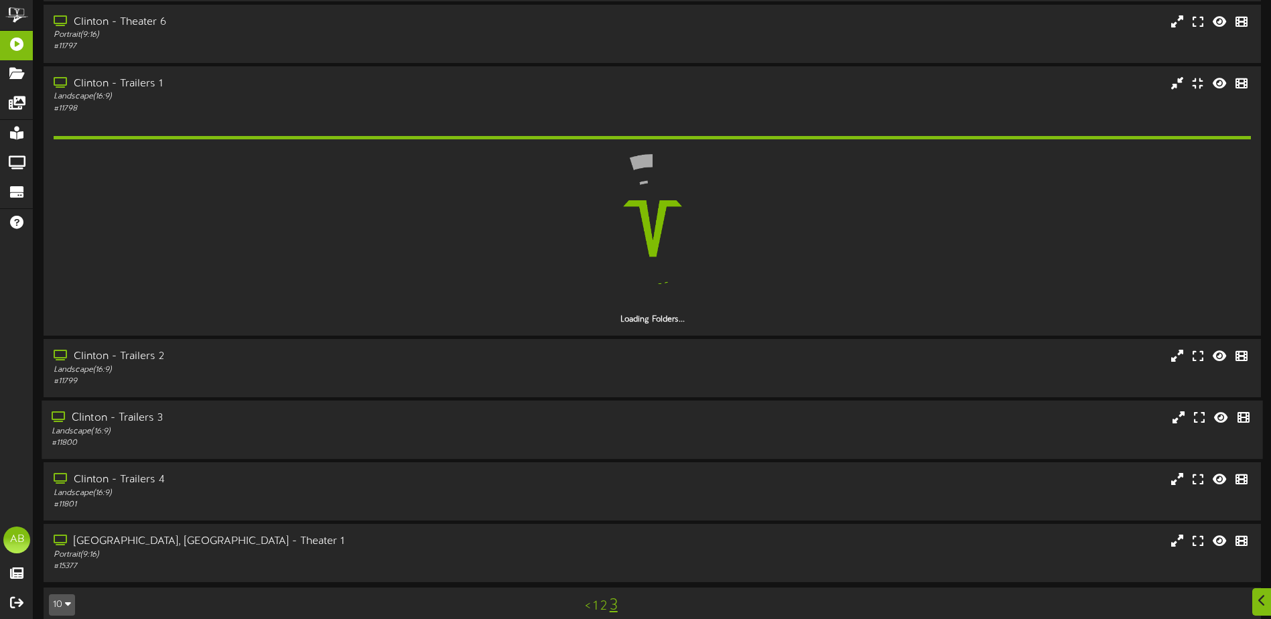
scroll to position [311, 0]
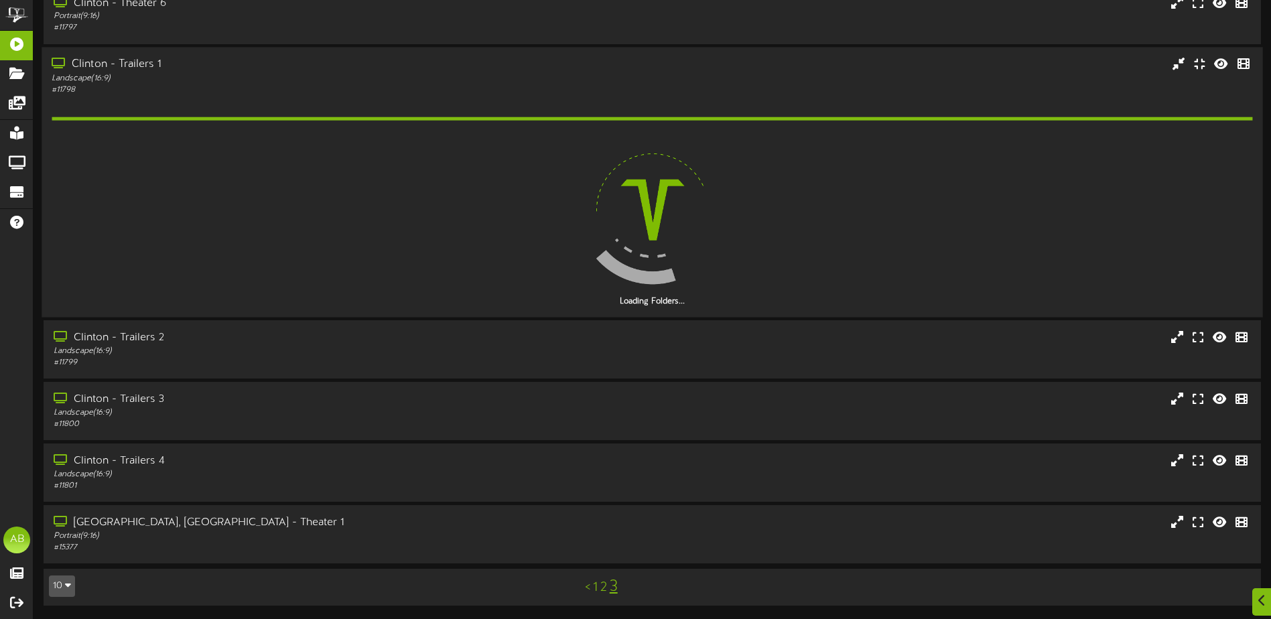
click at [230, 84] on div "# 11798" at bounding box center [296, 89] width 488 height 11
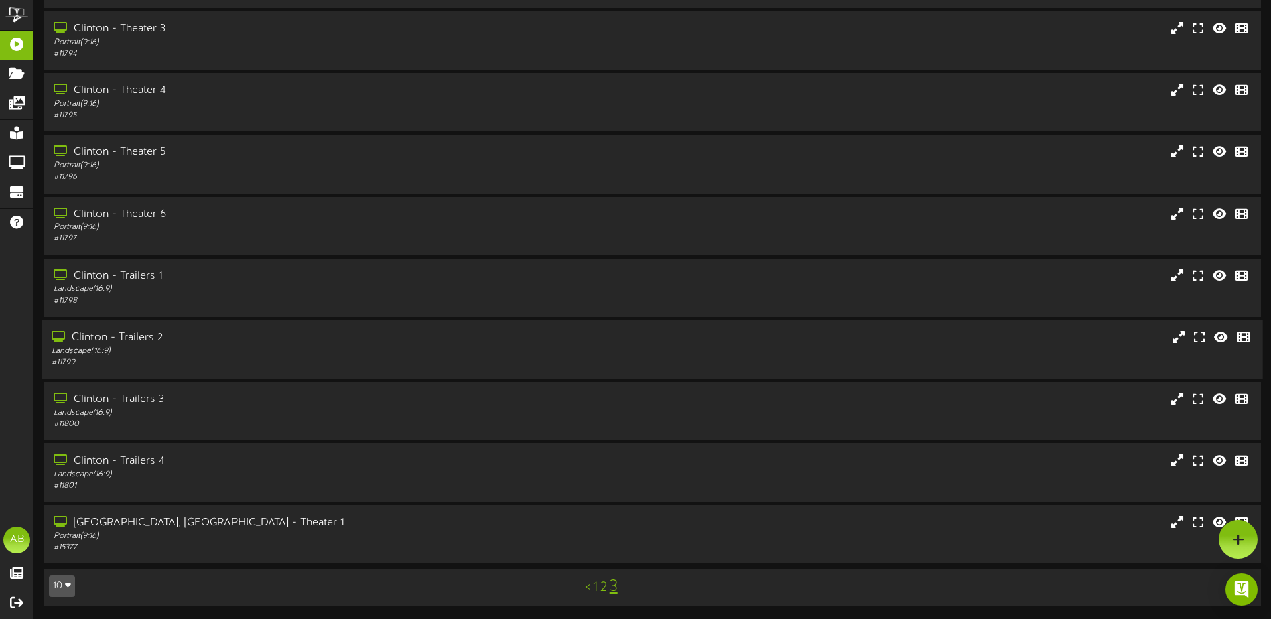
click at [277, 342] on div "Clinton - Trailers 2" at bounding box center [296, 337] width 488 height 15
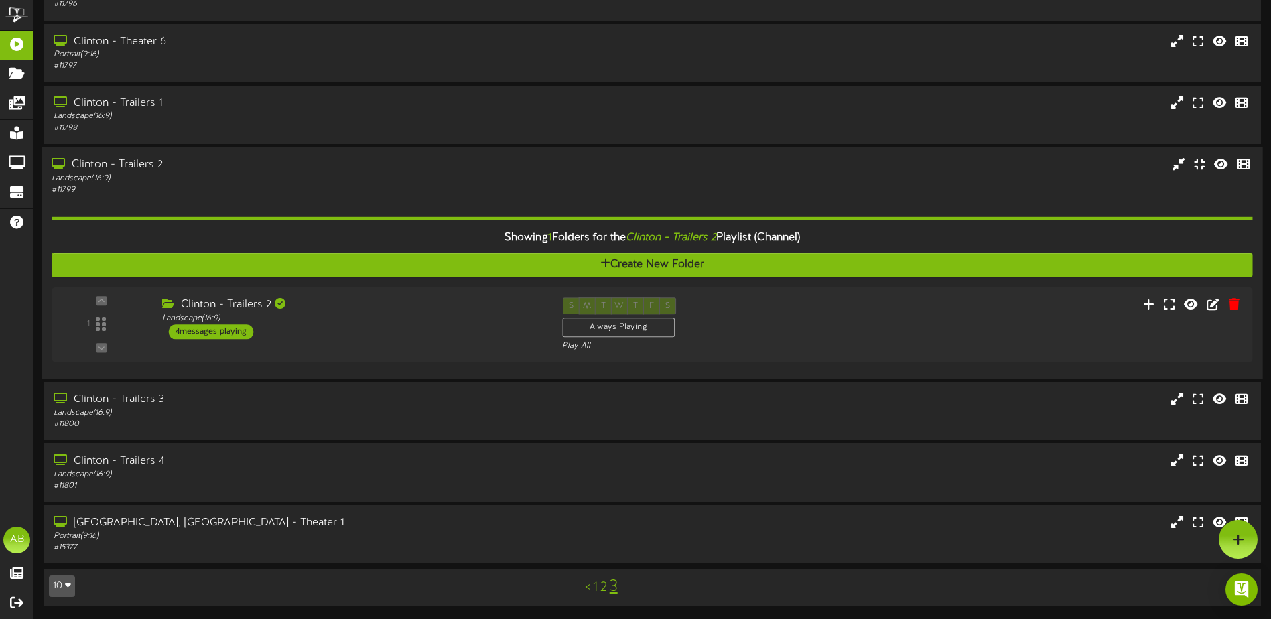
scroll to position [273, 0]
click at [349, 322] on div "Landscape ( 16:9 )" at bounding box center [349, 317] width 384 height 11
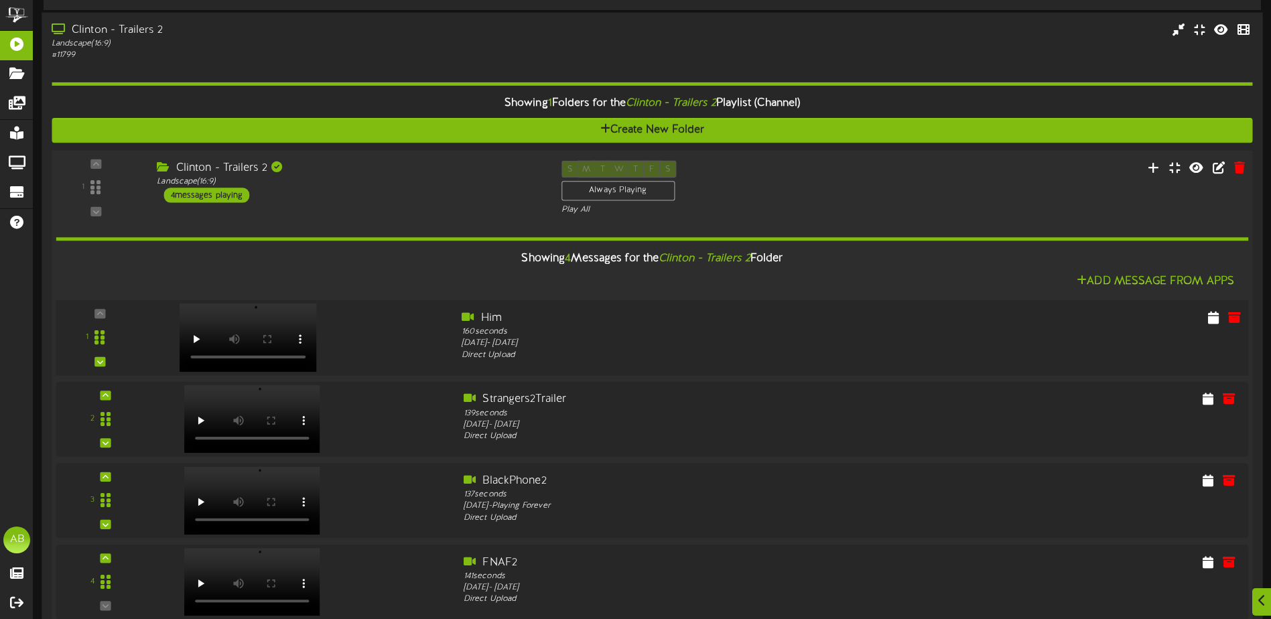
scroll to position [474, 0]
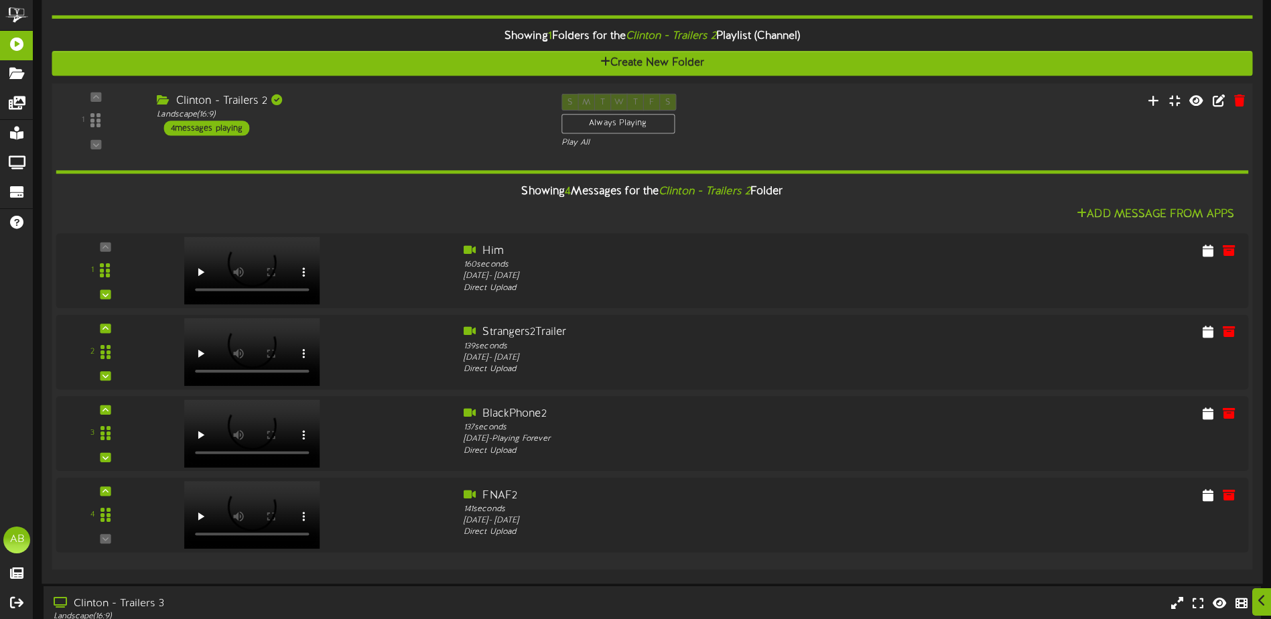
click at [386, 93] on div "1 Landscape (" at bounding box center [652, 326] width 1212 height 486
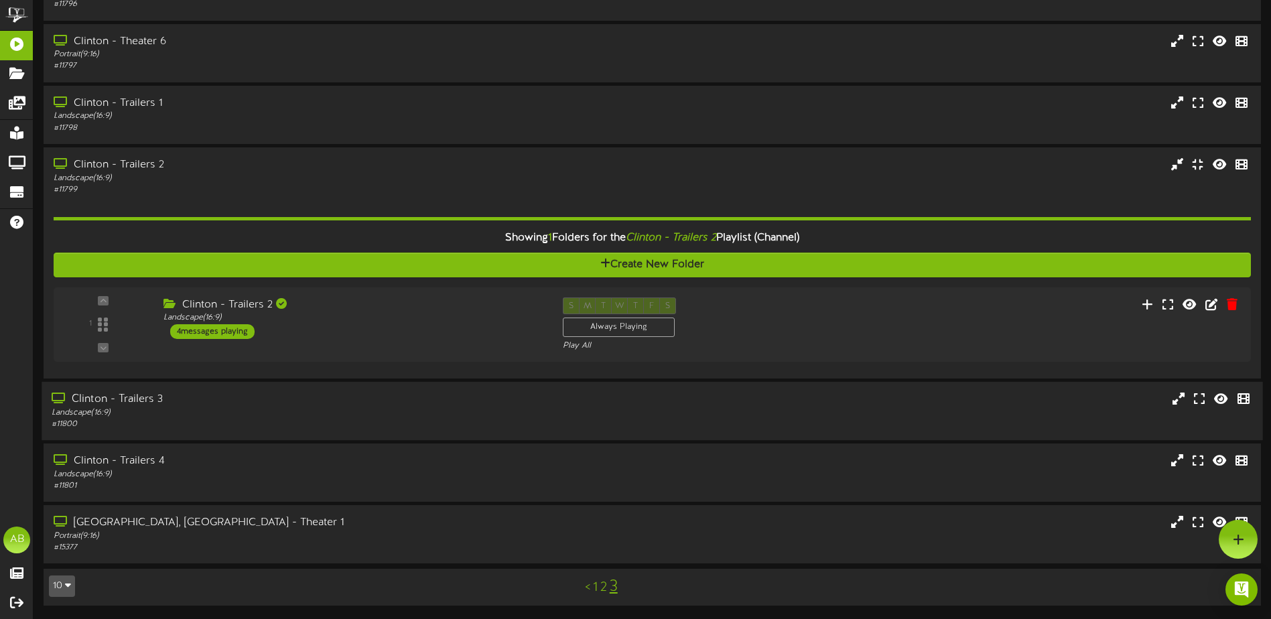
click at [336, 407] on div "Landscape ( 16:9 )" at bounding box center [296, 412] width 488 height 11
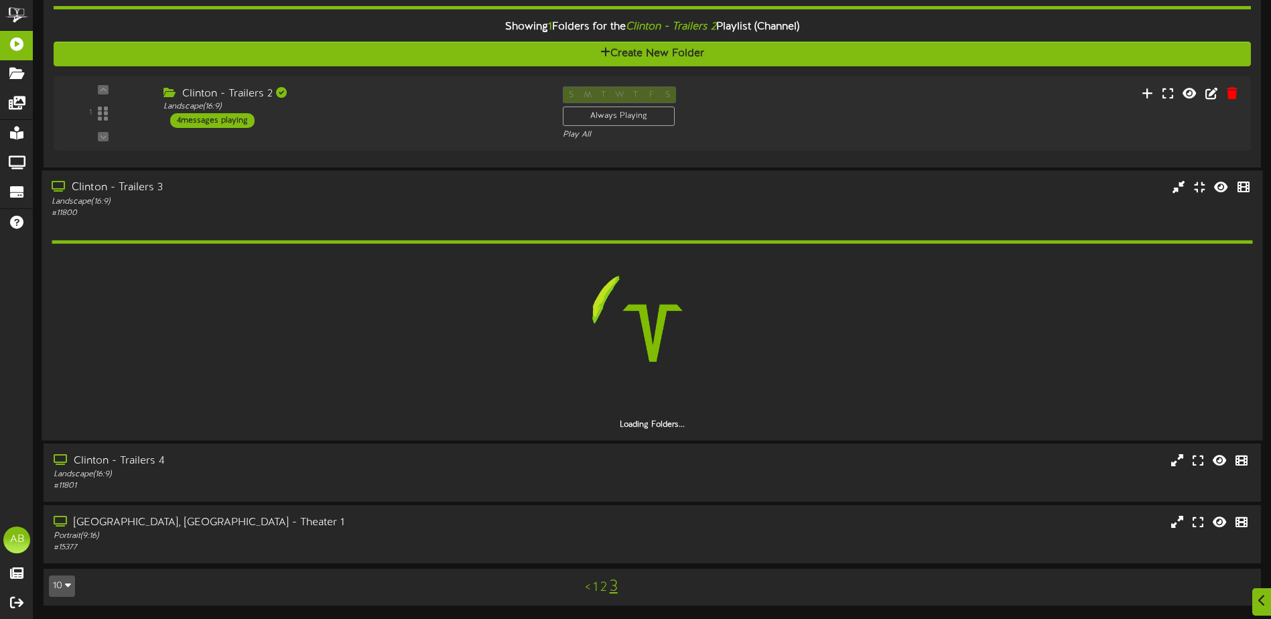
scroll to position [445, 0]
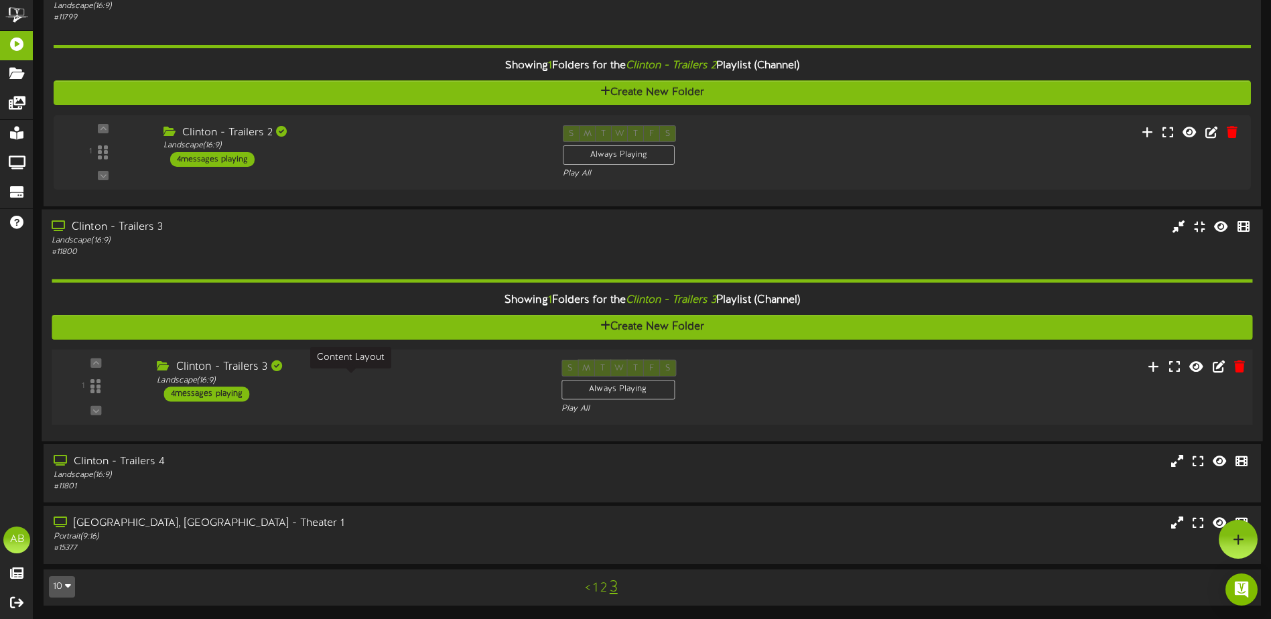
click at [460, 380] on div "Landscape ( 16:9 )" at bounding box center [349, 380] width 384 height 11
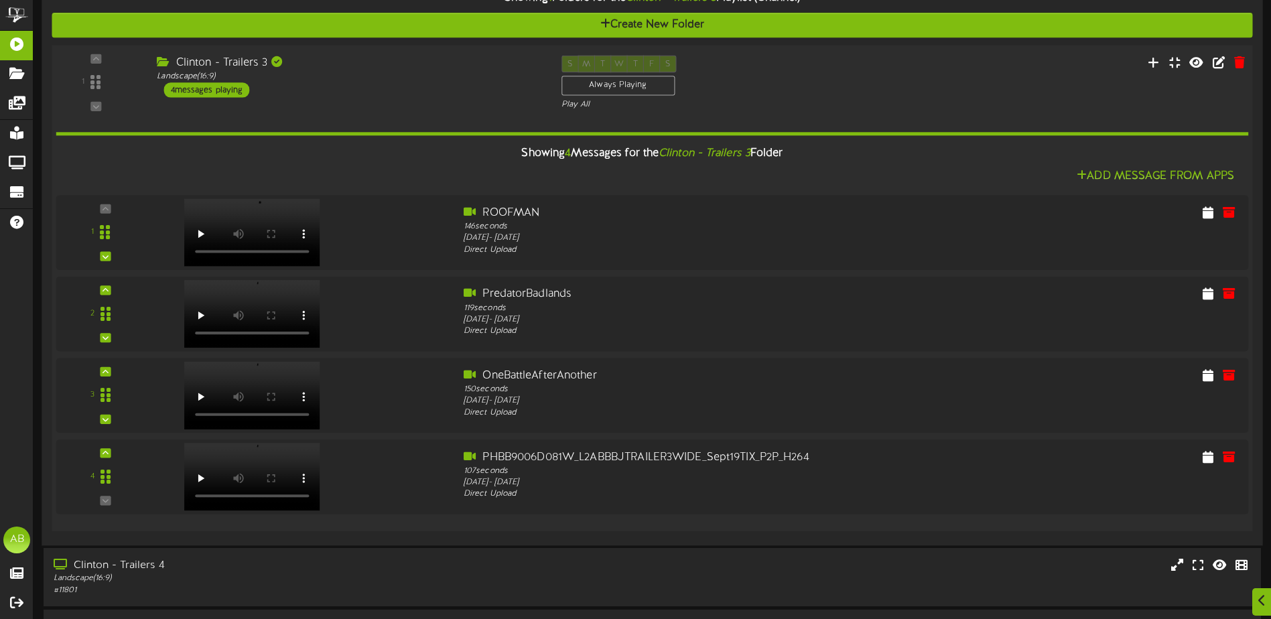
scroll to position [780, 0]
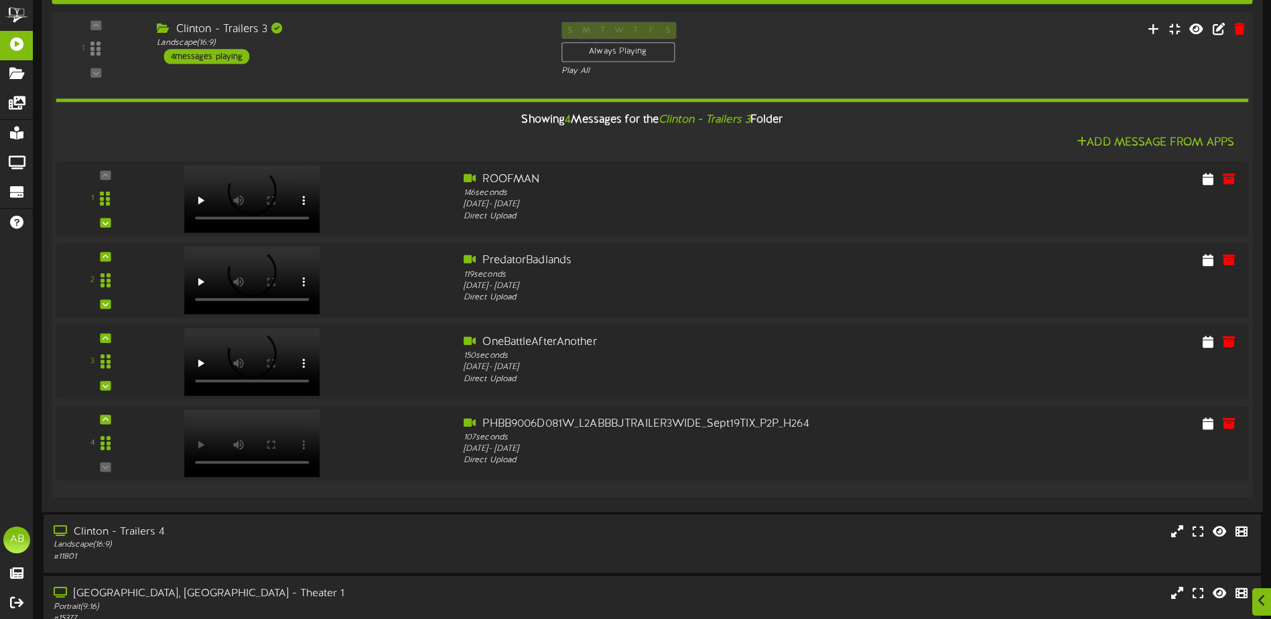
click at [370, 51] on div "Clinton - Trailers 3 Landscape ( 16:9 ) 4 messages playing" at bounding box center [349, 42] width 404 height 42
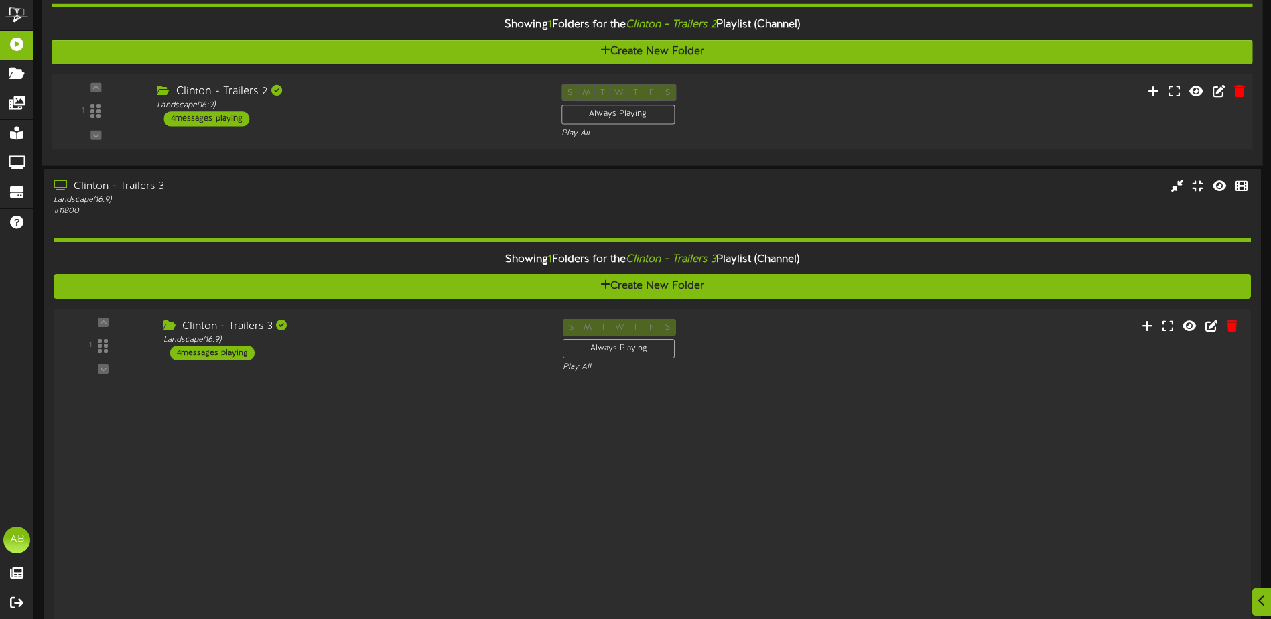
scroll to position [445, 0]
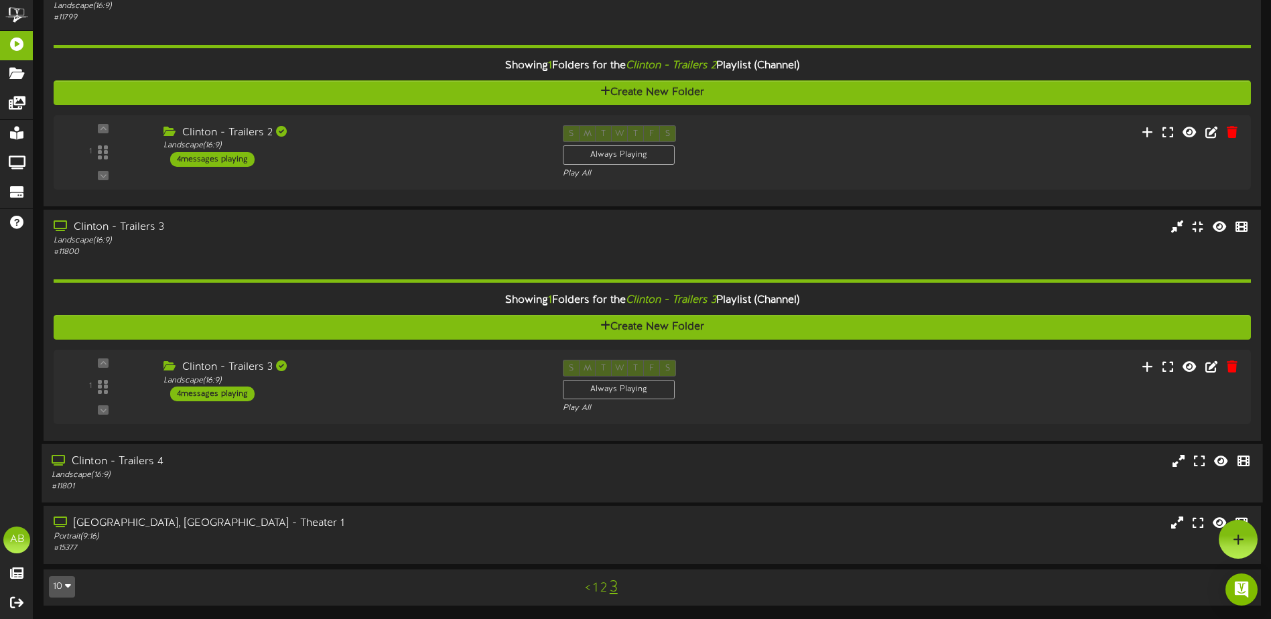
click at [350, 472] on div "Landscape ( 16:9 )" at bounding box center [296, 475] width 488 height 11
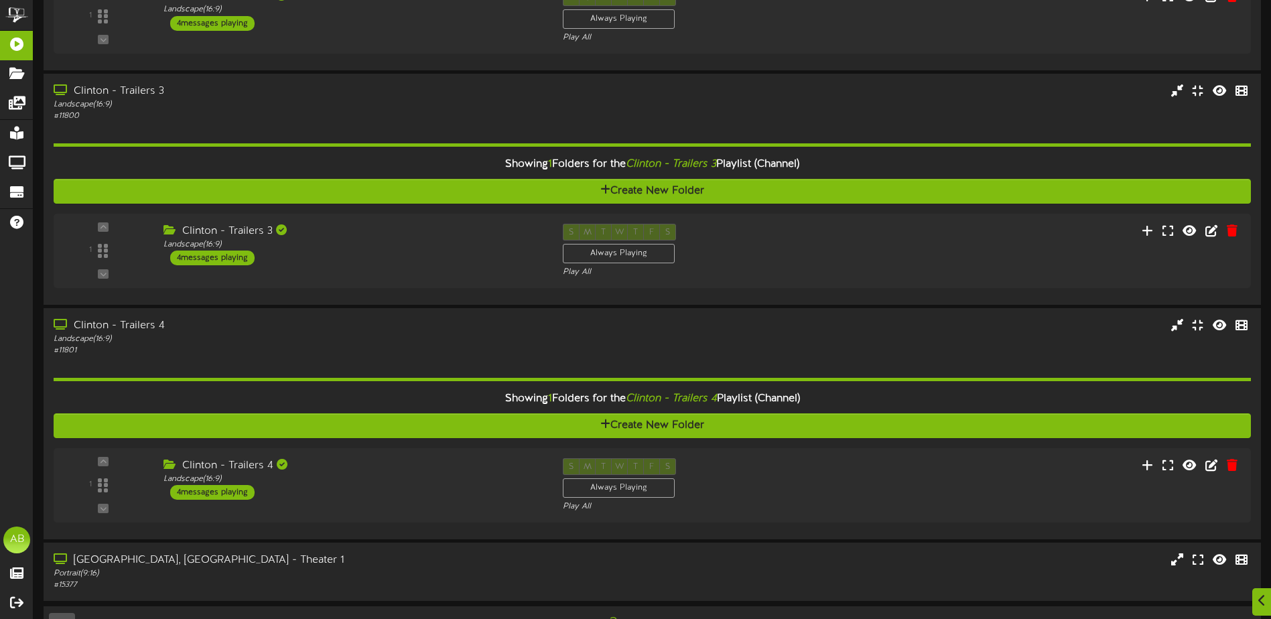
scroll to position [618, 0]
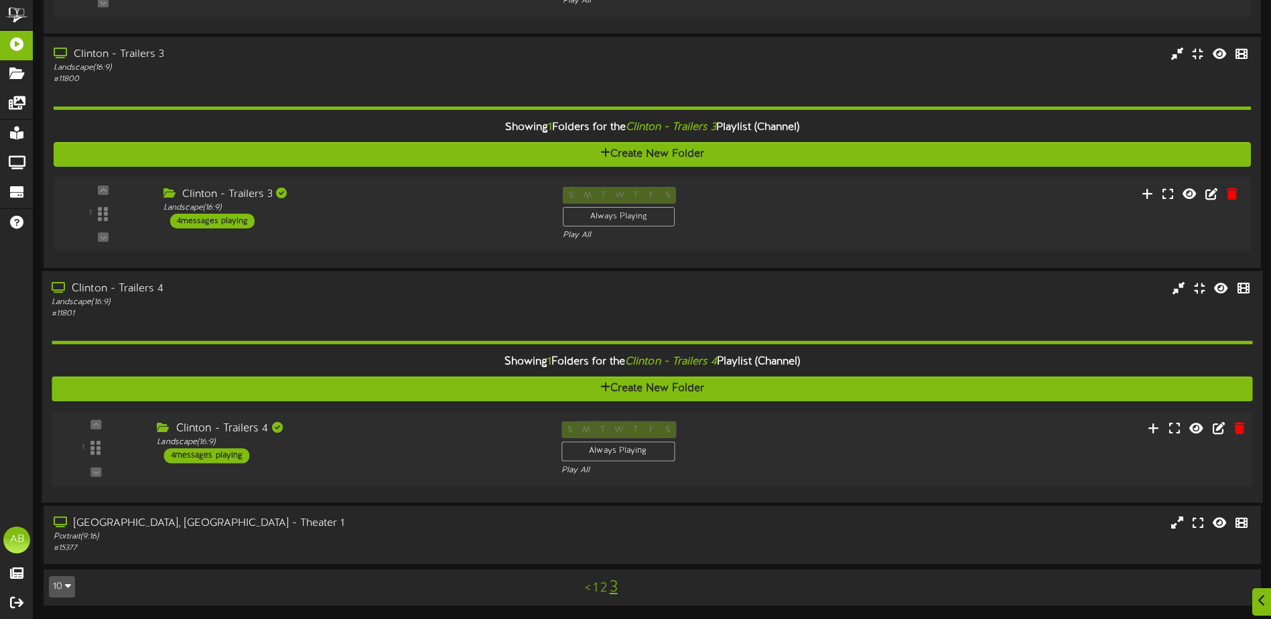
click at [400, 449] on div "Clinton - Trailers 4 Landscape ( 16:9 ) 4 messages playing" at bounding box center [349, 442] width 404 height 42
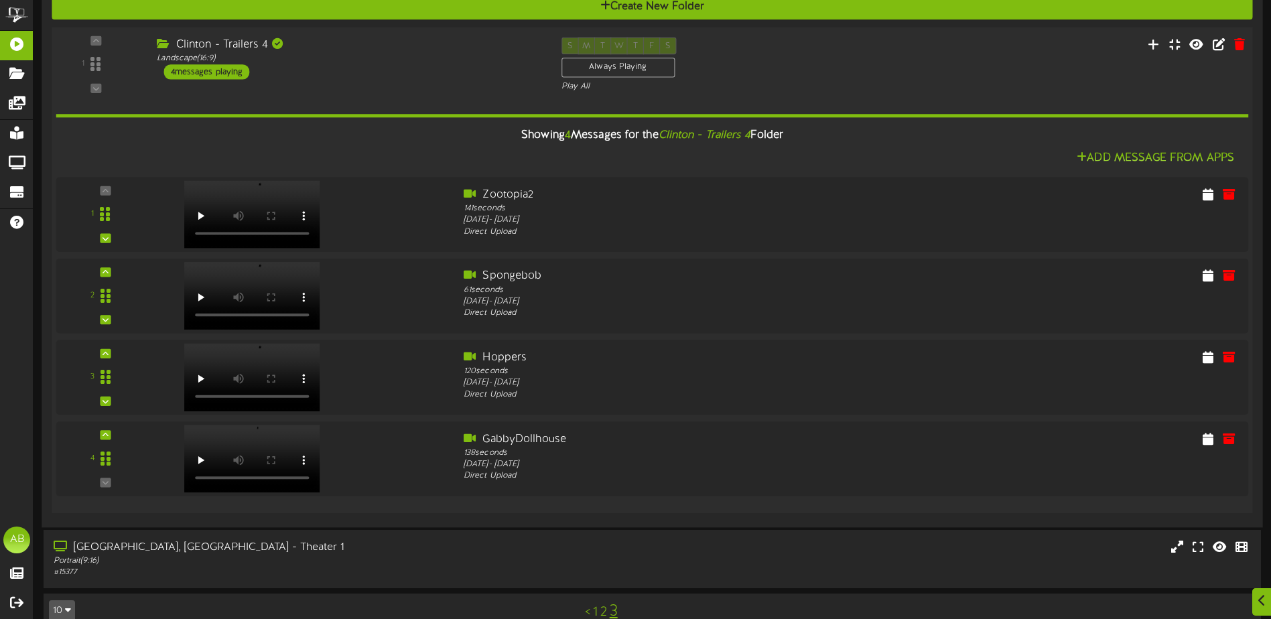
scroll to position [1019, 0]
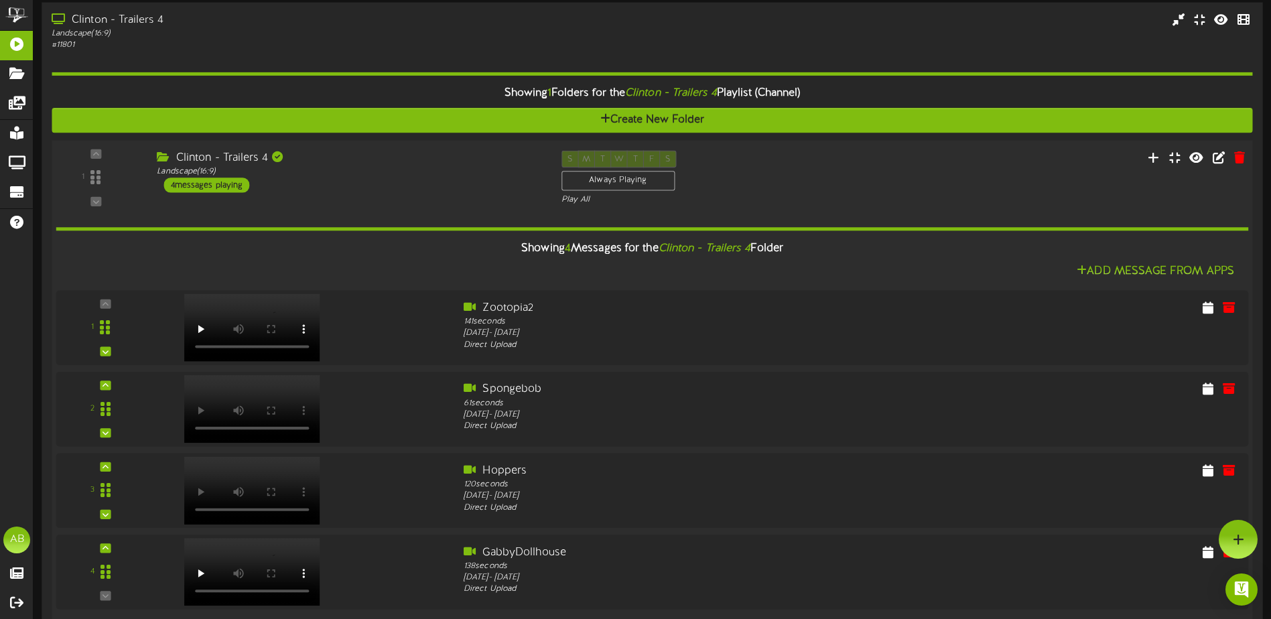
click at [409, 175] on div "Landscape ( 16:9 )" at bounding box center [349, 171] width 384 height 11
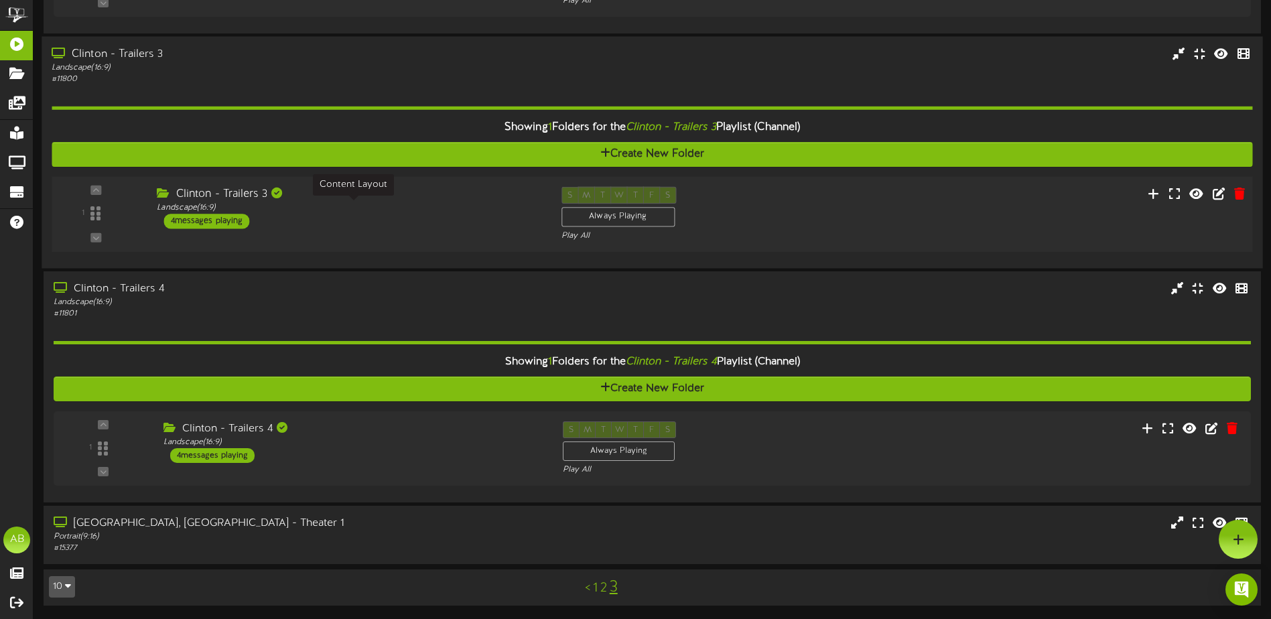
scroll to position [561, 0]
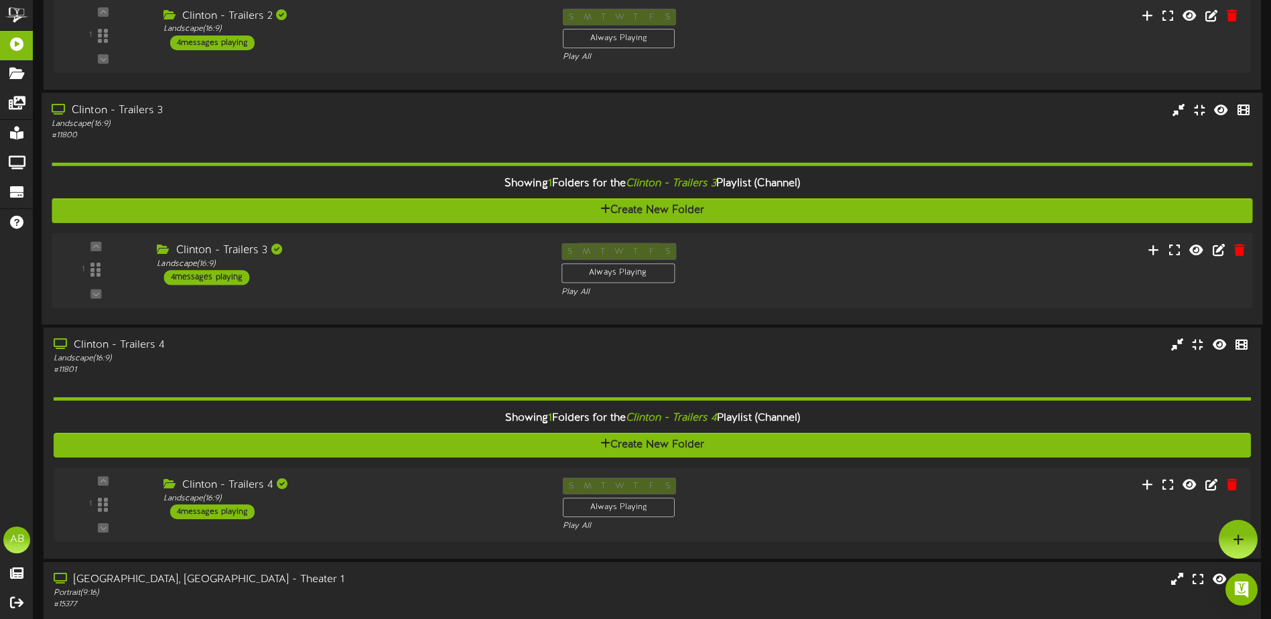
click at [369, 279] on div "Clinton - Trailers 3 Landscape ( 16:9 ) 4 messages playing" at bounding box center [349, 263] width 404 height 42
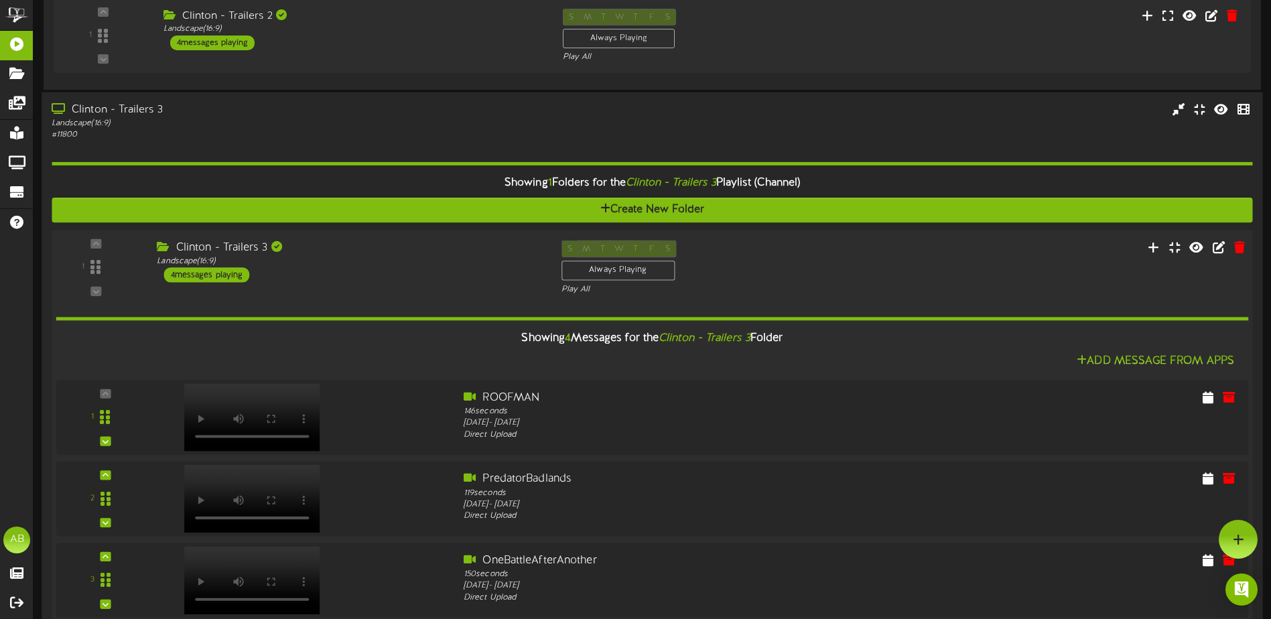
click at [381, 278] on div "Clinton - Trailers 3 Landscape ( 16:9 ) 4 messages playing" at bounding box center [349, 261] width 404 height 42
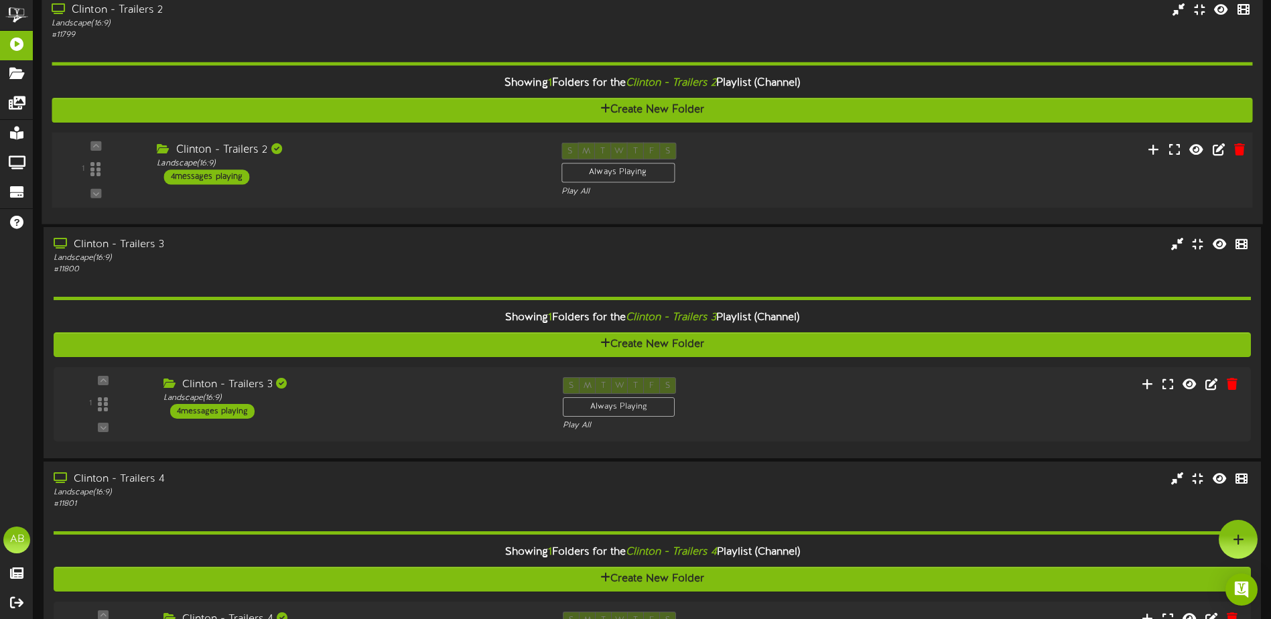
click at [375, 170] on div "Clinton - Trailers 2 Landscape ( 16:9 ) 4 messages playing" at bounding box center [349, 163] width 404 height 42
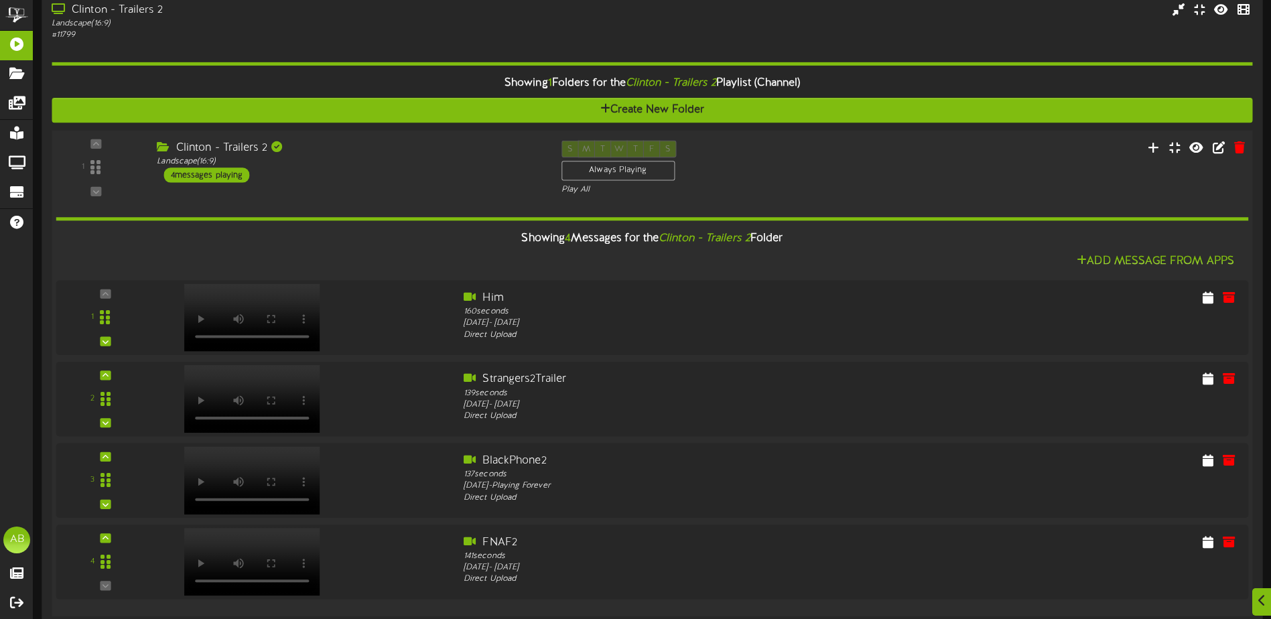
click at [375, 170] on div "Clinton - Trailers 2 Landscape ( 16:9 ) 4 messages playing" at bounding box center [349, 161] width 404 height 42
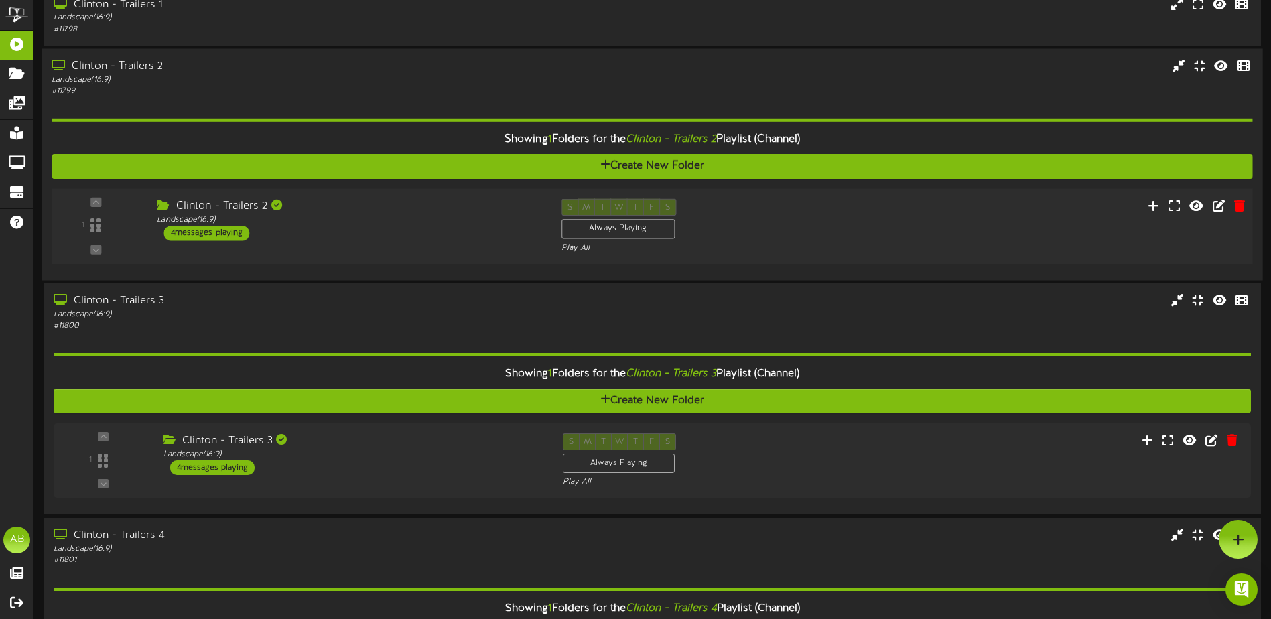
scroll to position [293, 0]
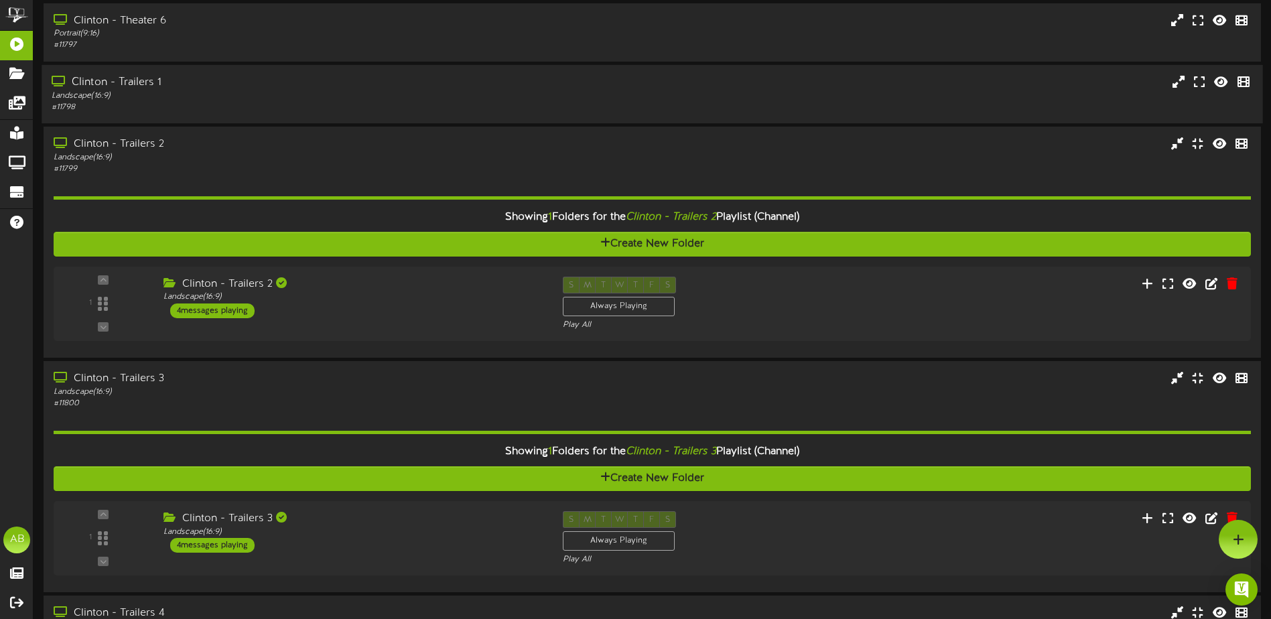
click at [376, 88] on div "Clinton - Trailers 1" at bounding box center [296, 82] width 488 height 15
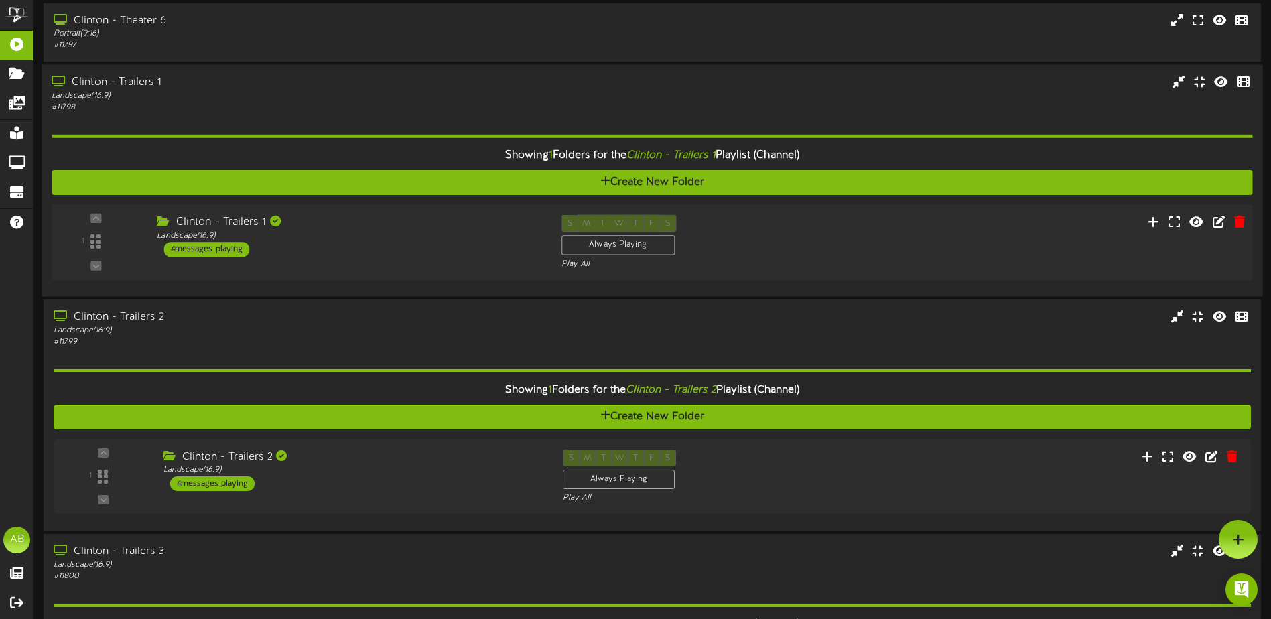
click at [383, 220] on div "Clinton - Trailers 1" at bounding box center [349, 221] width 384 height 15
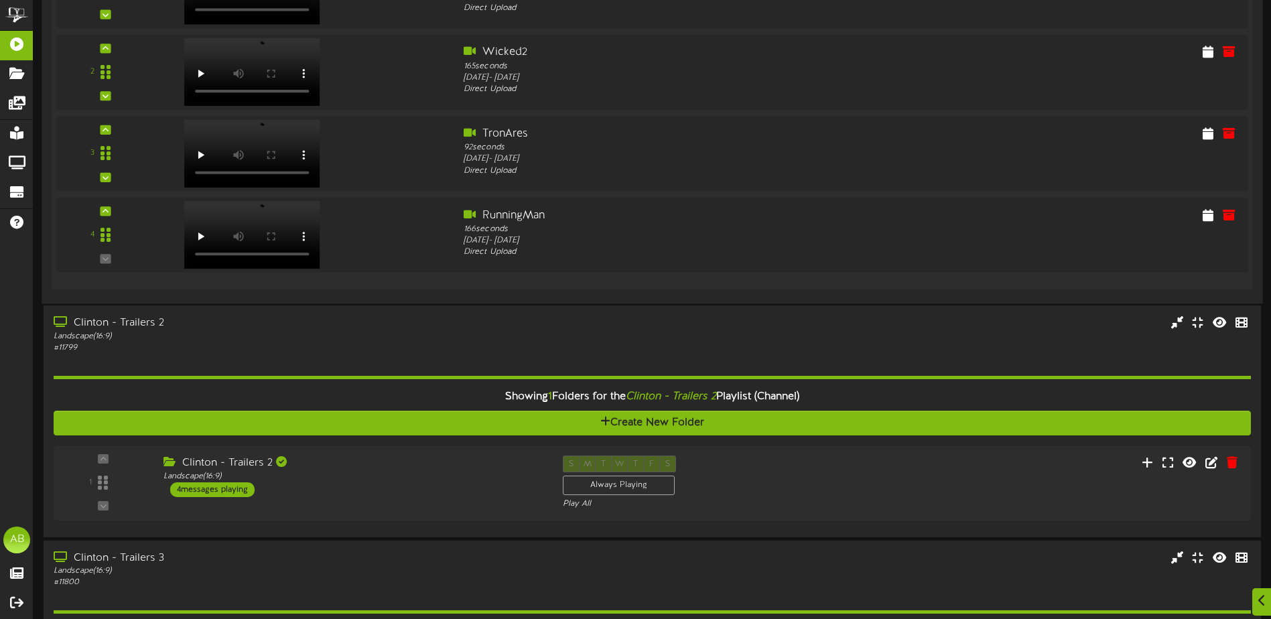
scroll to position [695, 0]
